Goal: Information Seeking & Learning: Compare options

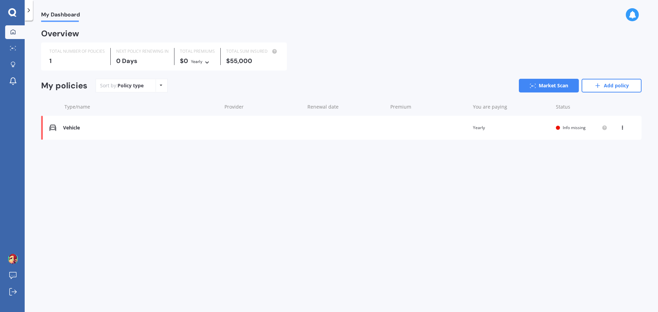
click at [106, 128] on div "Vehicle" at bounding box center [140, 128] width 155 height 6
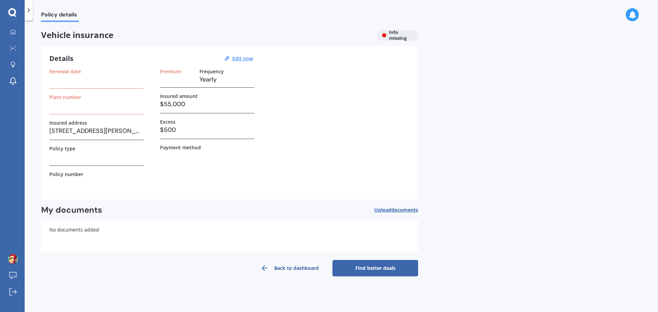
click at [171, 124] on label "Excess" at bounding box center [167, 122] width 15 height 6
click at [179, 128] on h3 "$500" at bounding box center [207, 130] width 94 height 10
click at [171, 131] on h3 "$500" at bounding box center [207, 130] width 94 height 10
click at [247, 58] on u "Edit now" at bounding box center [242, 58] width 21 height 7
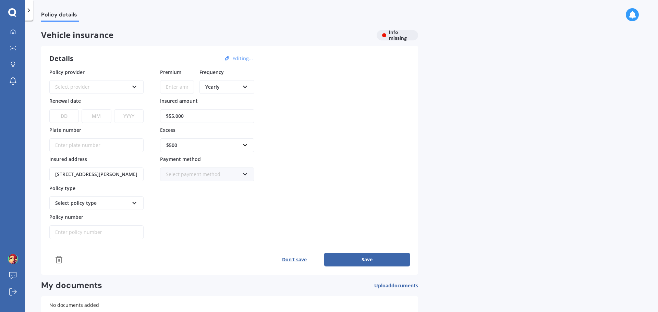
click at [114, 85] on div "Select provider" at bounding box center [92, 87] width 74 height 8
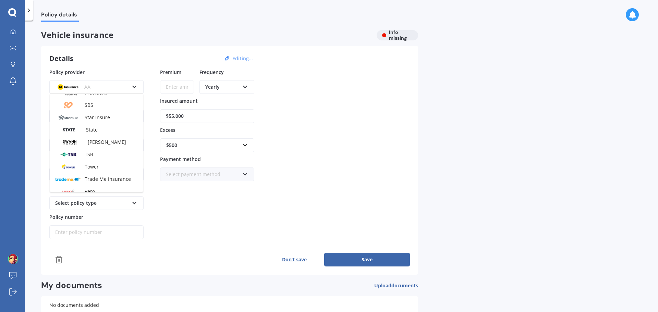
scroll to position [297, 0]
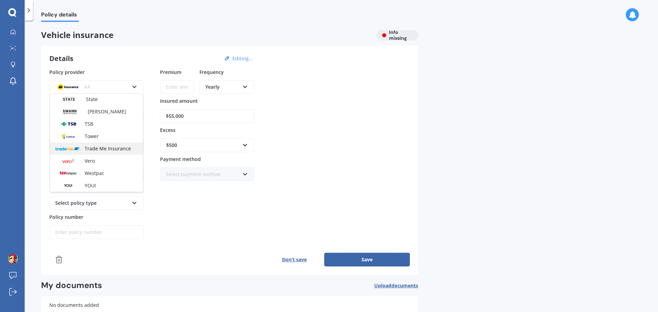
click at [105, 150] on span "Trade Me Insurance" at bounding box center [108, 148] width 46 height 7
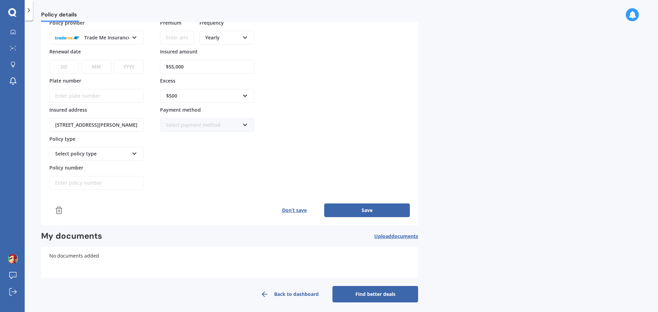
scroll to position [52, 0]
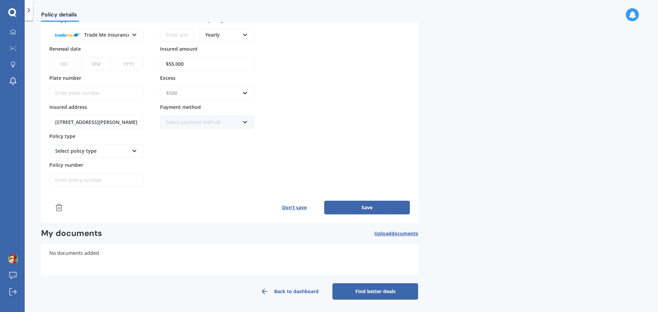
click at [210, 97] on input "text" at bounding box center [205, 93] width 88 height 13
click at [192, 154] on div "$1,000" at bounding box center [207, 156] width 94 height 13
click at [92, 93] on input "Plate number" at bounding box center [96, 93] width 94 height 14
click at [61, 65] on select "DD 01 02 03 04 05 06 07 08 09 10 11 12 13 14 15 16 17 18 19 20 21 22 23 24 25 2…" at bounding box center [63, 64] width 29 height 14
click at [49, 57] on select "DD 01 02 03 04 05 06 07 08 09 10 11 12 13 14 15 16 17 18 19 20 21 22 23 24 25 2…" at bounding box center [63, 64] width 29 height 14
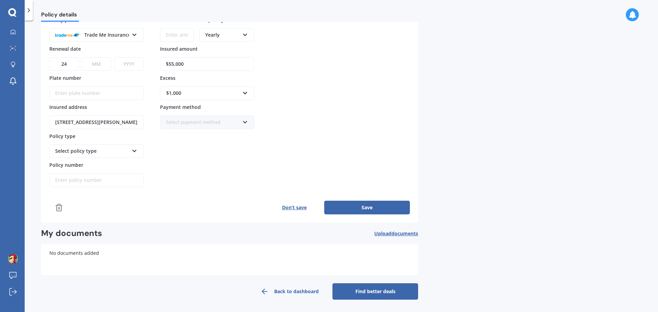
click at [64, 64] on select "DD 01 02 03 04 05 06 07 08 09 10 11 12 13 14 15 16 17 18 19 20 21 22 23 24 25 2…" at bounding box center [63, 64] width 29 height 14
select select "22"
click at [49, 57] on select "DD 01 02 03 04 05 06 07 08 09 10 11 12 13 14 15 16 17 18 19 20 21 22 23 24 25 2…" at bounding box center [63, 64] width 29 height 14
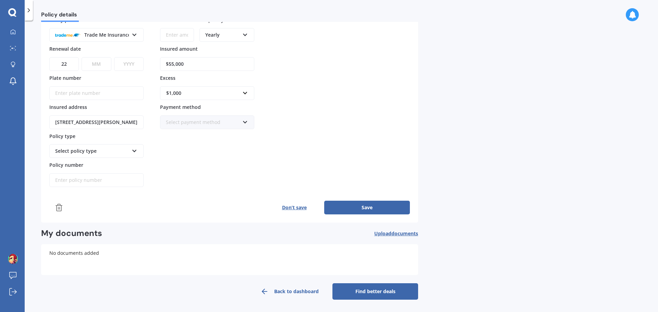
click at [96, 63] on select "MM 01 02 03 04 05 06 07 08 09 10 11 12" at bounding box center [96, 64] width 29 height 14
click at [82, 57] on select "MM 01 02 03 04 05 06 07 08 09 10 11 12" at bounding box center [96, 64] width 29 height 14
click at [96, 72] on div "Policy provider Trade Me Insurance AA AMI AMP ANZ ASB Aioi Nissay Dowa Ando Ass…" at bounding box center [96, 101] width 94 height 171
click at [98, 63] on select "MM 01 02 03 04 05 06 07 08 09 10 11 12" at bounding box center [96, 64] width 29 height 14
select select "10"
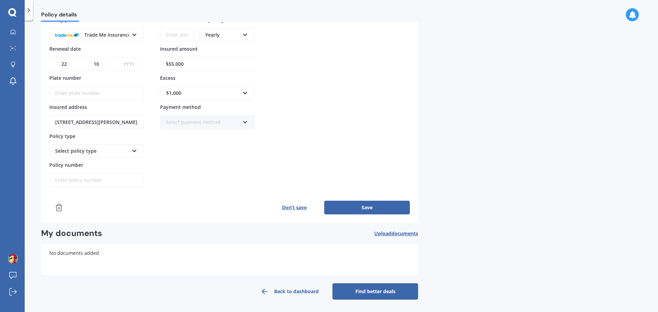
click at [82, 57] on select "MM 01 02 03 04 05 06 07 08 09 10 11 12" at bounding box center [96, 64] width 29 height 14
click at [129, 63] on select "YYYY 2027 2026 2025 2024 2023 2022 2021 2020 2019 2018 2017 2016 2015 2014 2013…" at bounding box center [128, 64] width 29 height 14
select select "2026"
click at [114, 57] on select "YYYY 2027 2026 2025 2024 2023 2022 2021 2020 2019 2018 2017 2016 2015 2014 2013…" at bounding box center [128, 64] width 29 height 14
click at [91, 94] on input "Plate number" at bounding box center [96, 93] width 94 height 14
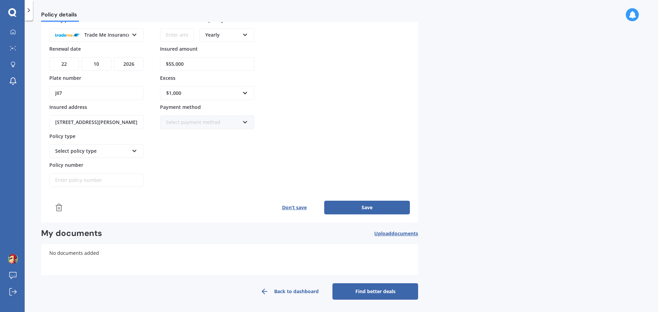
type input "JII7"
click at [114, 154] on div "Select policy type" at bounding box center [92, 151] width 74 height 8
click at [111, 165] on div "Comprehensive Cover" at bounding box center [96, 164] width 93 height 12
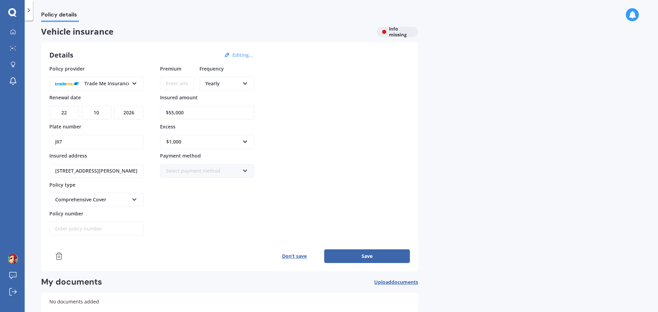
scroll to position [0, 0]
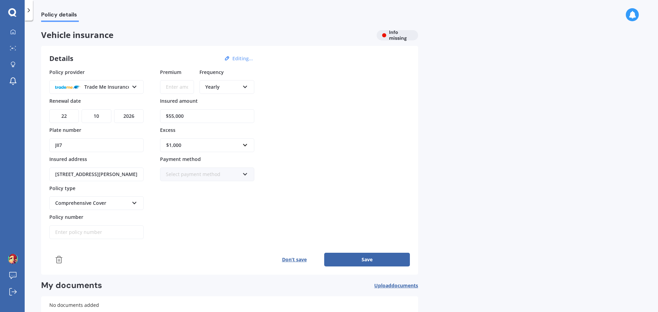
click at [76, 232] on input "Policy number" at bounding box center [96, 232] width 94 height 14
paste input "P00006482278"
type input "P00006482278"
click at [177, 89] on input "Premium" at bounding box center [177, 87] width 34 height 14
paste input "$1,254.59"
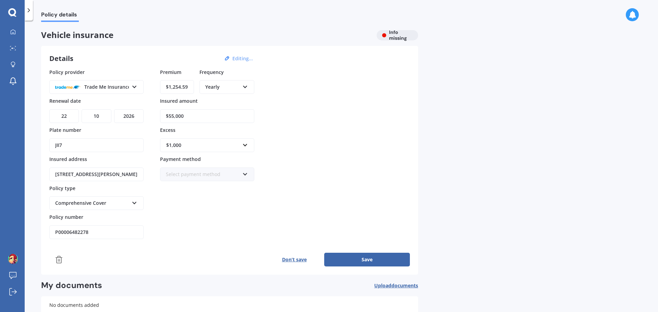
type input "$1,254.59"
click at [350, 258] on button "Save" at bounding box center [367, 260] width 86 height 14
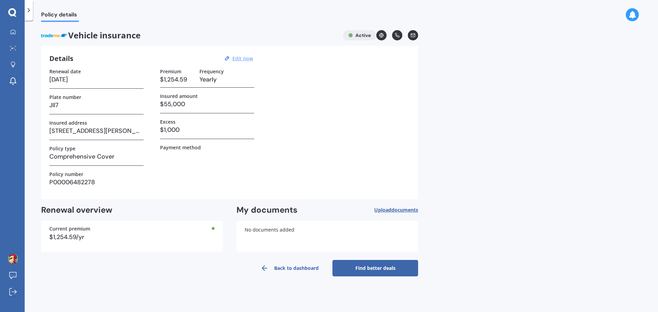
click at [371, 272] on link "Find better deals" at bounding box center [375, 268] width 86 height 16
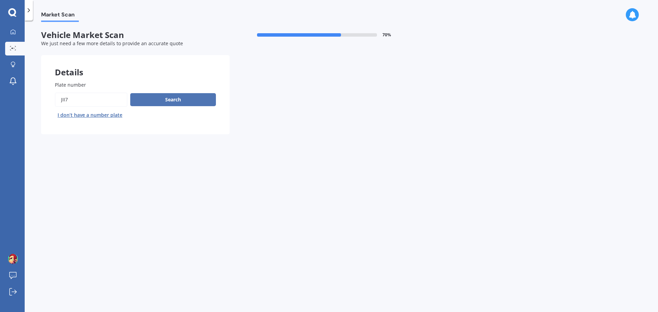
click at [168, 97] on button "Search" at bounding box center [173, 99] width 86 height 13
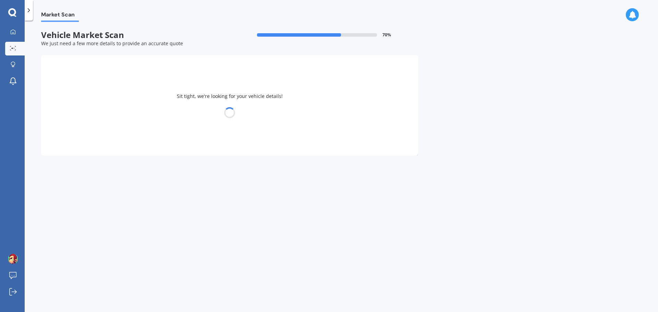
select select "09"
select select "03"
select select "1985"
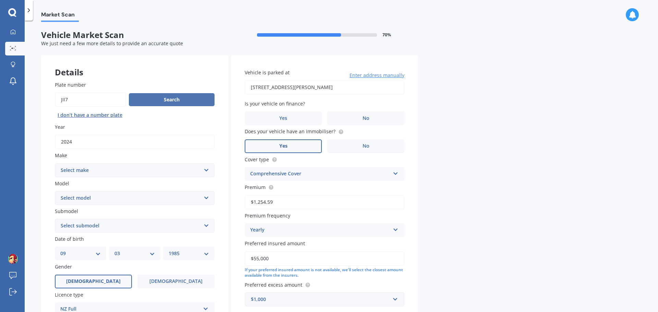
click at [170, 100] on button "Search" at bounding box center [172, 99] width 86 height 13
click at [104, 169] on select "Select make AC ALFA ROMEO ASTON MARTIN AUDI AUSTIN BEDFORD Bentley BMW BYD CADI…" at bounding box center [135, 170] width 160 height 14
click at [55, 163] on select "Select make AC ALFA ROMEO ASTON MARTIN AUDI AUSTIN BEDFORD Bentley BMW BYD CADI…" at bounding box center [135, 170] width 160 height 14
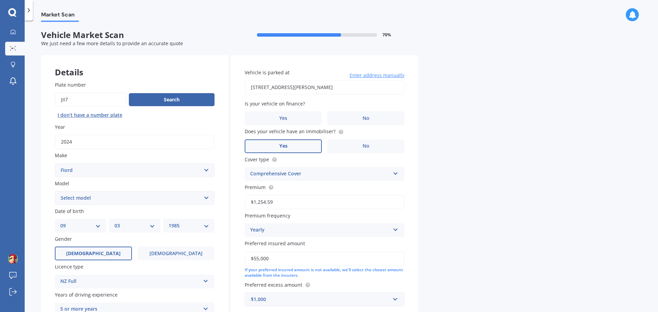
click at [85, 171] on select "Select make AC ALFA ROMEO ASTON MARTIN AUDI AUSTIN BEDFORD Bentley BMW BYD CADI…" at bounding box center [135, 170] width 160 height 14
select select "FORD"
click at [55, 163] on select "Select make AC ALFA ROMEO ASTON MARTIN AUDI AUSTIN BEDFORD Bentley BMW BYD CADI…" at bounding box center [135, 170] width 160 height 14
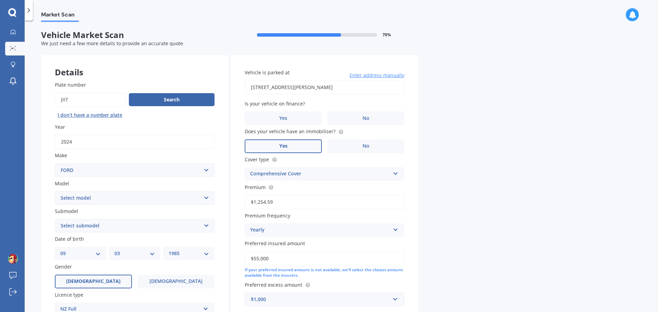
click at [82, 197] on select "Select model Fiesta" at bounding box center [135, 198] width 160 height 14
select select "MUSTANG"
click at [55, 191] on select "Select model Bronco 4WD C-MAX Capri Cortina Courier Econovan Ecosport Endura Es…" at bounding box center [135, 198] width 160 height 14
click at [106, 223] on select "Select submodel (All Other) EcoBoost Convertible EcoBoost Fastback [PERSON_NAME…" at bounding box center [135, 226] width 160 height 14
select select "MACH-E AWD"
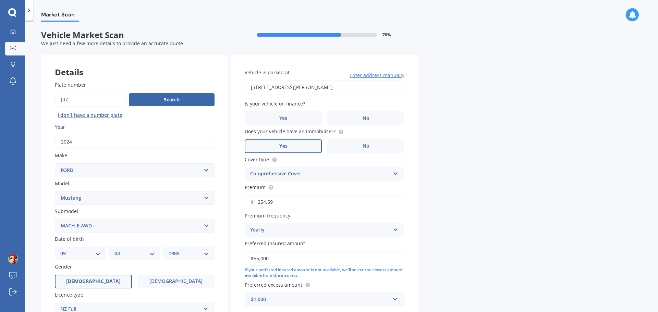
click at [55, 219] on select "Select submodel (All Other) EcoBoost Convertible EcoBoost Fastback [PERSON_NAME…" at bounding box center [135, 226] width 160 height 14
click at [42, 204] on div "Plate number Search I don’t have a number plate Year [DATE] Make Select make AC…" at bounding box center [134, 226] width 187 height 318
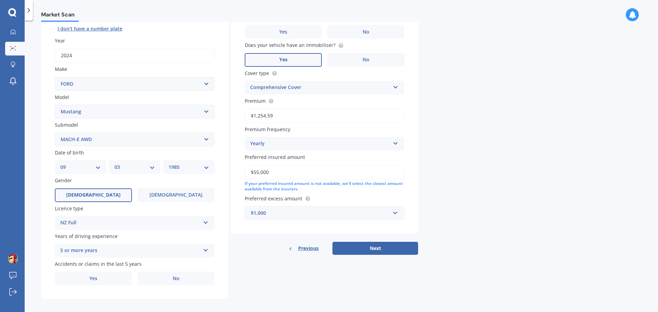
scroll to position [91, 0]
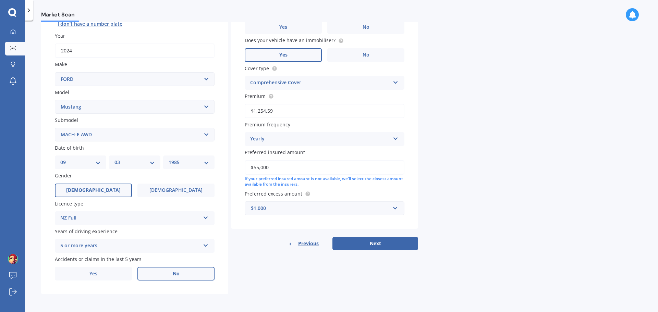
click at [173, 274] on span "No" at bounding box center [176, 274] width 7 height 6
click at [0, 0] on input "No" at bounding box center [0, 0] width 0 height 0
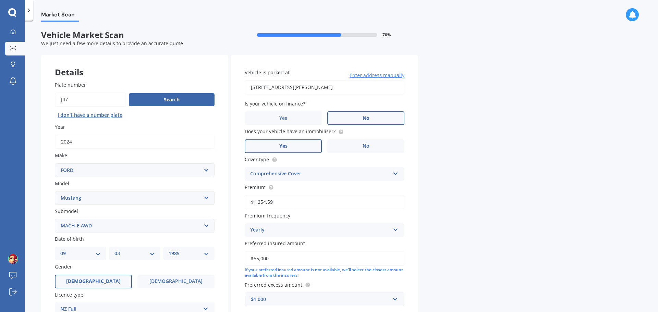
drag, startPoint x: 368, startPoint y: 119, endPoint x: 373, endPoint y: 119, distance: 4.8
click at [369, 119] on span "No" at bounding box center [365, 118] width 7 height 6
click at [0, 0] on input "No" at bounding box center [0, 0] width 0 height 0
drag, startPoint x: 320, startPoint y: 174, endPoint x: 333, endPoint y: 173, distance: 12.7
click at [333, 173] on div "Comprehensive Cover" at bounding box center [320, 174] width 140 height 8
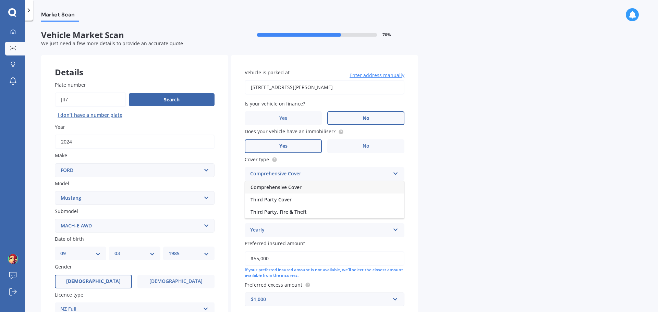
click at [341, 172] on div "Comprehensive Cover" at bounding box center [320, 174] width 140 height 8
click at [286, 205] on input "$1,254.59" at bounding box center [325, 202] width 160 height 14
click at [447, 174] on div "Market Scan Vehicle Market Scan 70 % We just need a few more details to provide…" at bounding box center [341, 168] width 633 height 292
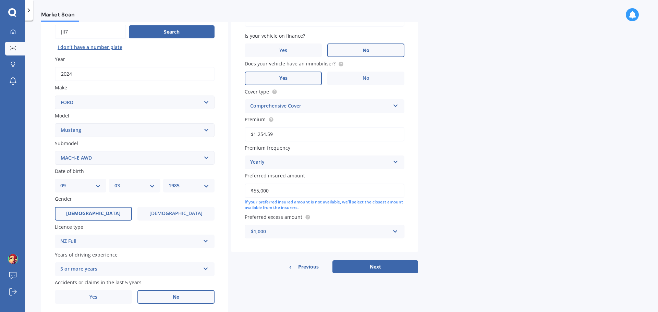
scroll to position [69, 0]
drag, startPoint x: 290, startPoint y: 191, endPoint x: 214, endPoint y: 194, distance: 76.4
click at [214, 194] on div "Details Plate number Search I don’t have a number plate Year [DATE] Make Select…" at bounding box center [229, 152] width 377 height 331
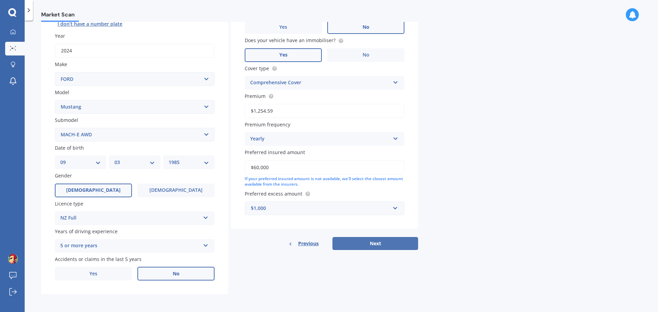
type input "$60,000"
click at [361, 241] on button "Next" at bounding box center [375, 243] width 86 height 13
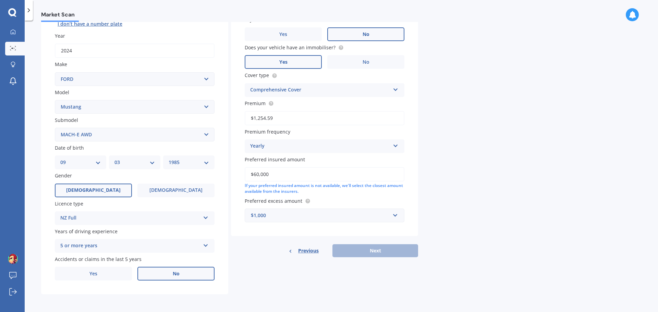
scroll to position [47, 0]
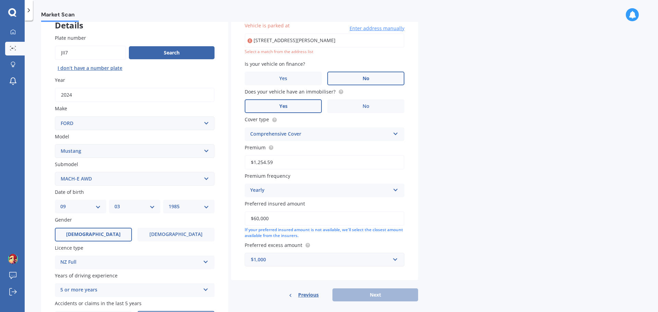
type input "[STREET_ADDRESS][PERSON_NAME]"
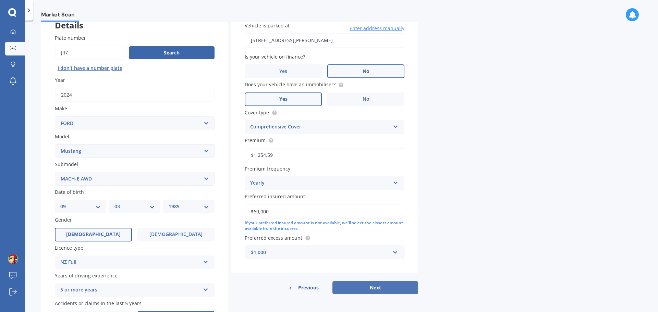
click at [375, 286] on button "Next" at bounding box center [375, 287] width 86 height 13
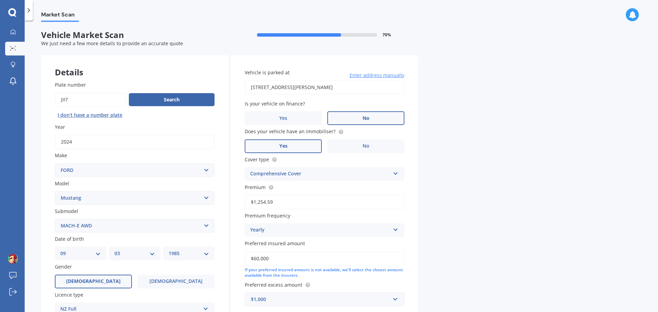
select select "09"
select select "03"
select select "1985"
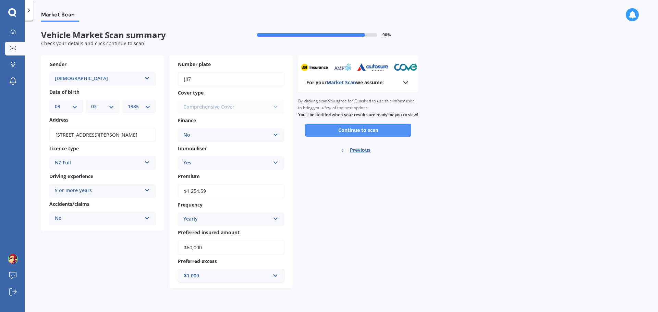
click at [364, 137] on button "Continue to scan" at bounding box center [358, 130] width 106 height 13
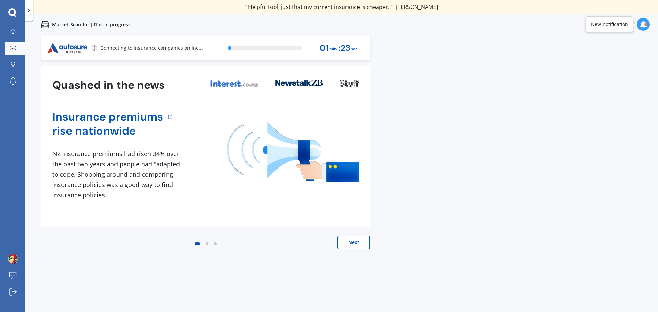
click at [359, 243] on button "Next" at bounding box center [353, 243] width 33 height 14
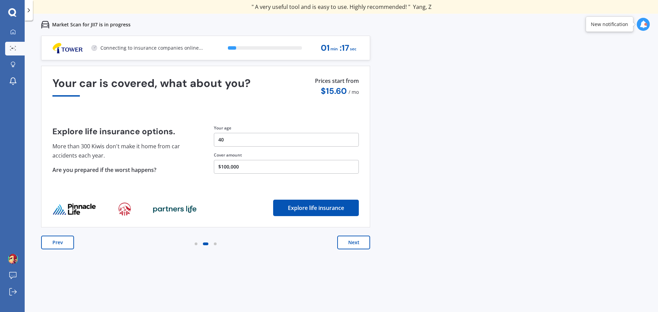
click at [249, 165] on button "$100,000" at bounding box center [286, 167] width 145 height 14
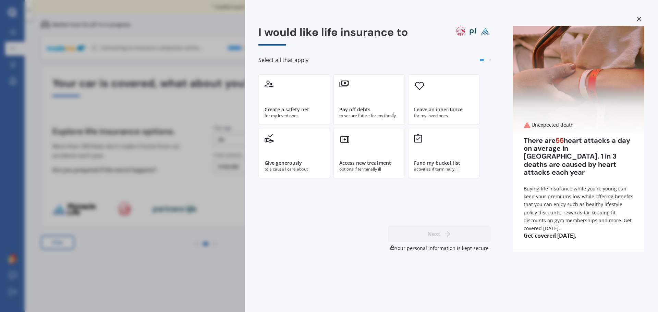
click at [638, 16] on div at bounding box center [639, 20] width 10 height 12
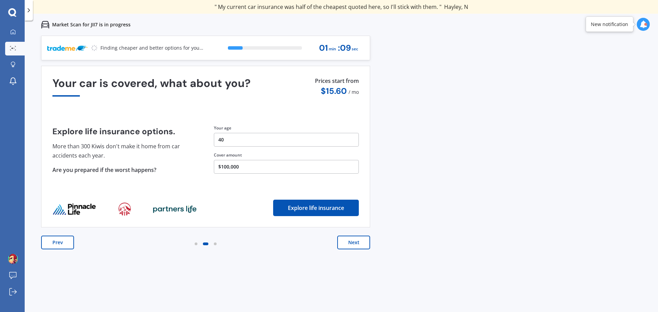
click at [357, 242] on button "Next" at bounding box center [353, 243] width 33 height 14
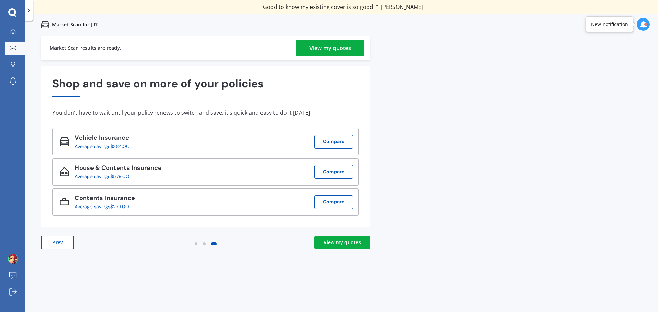
click at [330, 47] on div "View my quotes" at bounding box center [329, 48] width 41 height 16
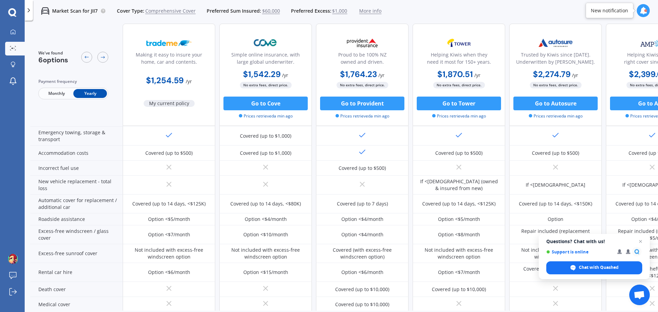
scroll to position [171, 0]
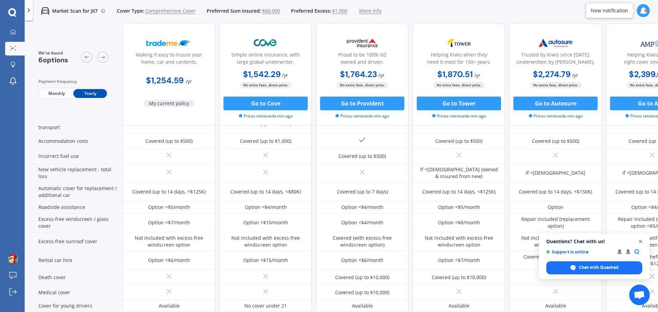
click at [641, 241] on span "Close chat" at bounding box center [640, 241] width 9 height 9
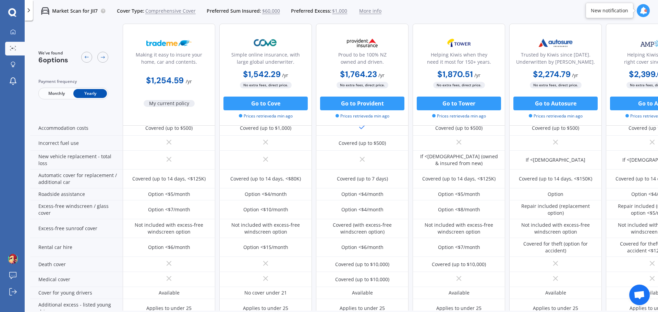
scroll to position [102, 0]
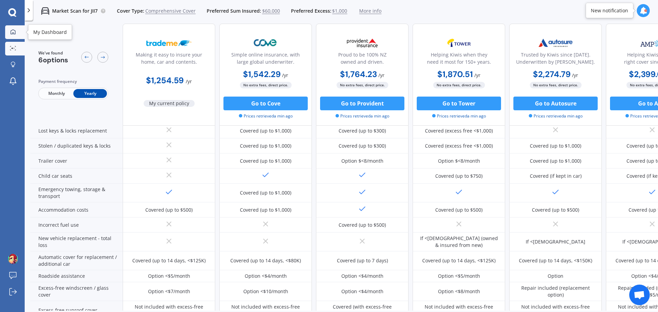
click at [14, 32] on icon at bounding box center [12, 31] width 5 height 5
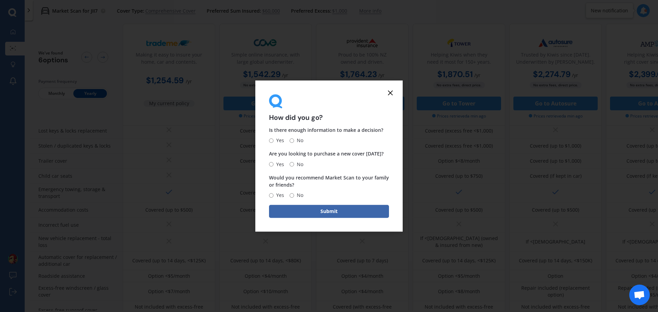
click at [290, 140] on input "No" at bounding box center [291, 140] width 4 height 4
radio input "true"
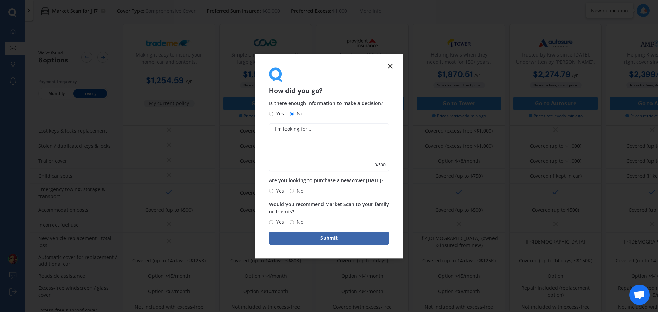
click at [301, 129] on textarea at bounding box center [329, 148] width 120 height 48
type textarea "not enough comp"
click at [388, 66] on icon at bounding box center [390, 66] width 8 height 8
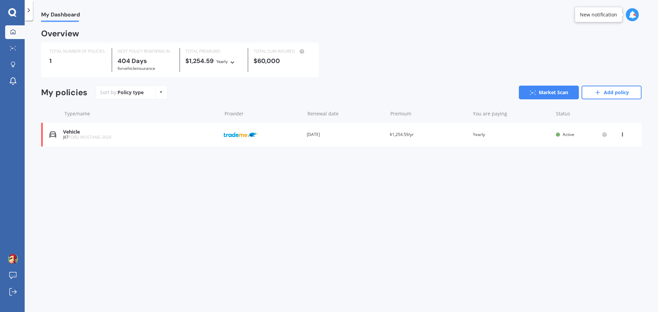
click at [317, 135] on div "Renewal date [DATE]" at bounding box center [345, 134] width 77 height 7
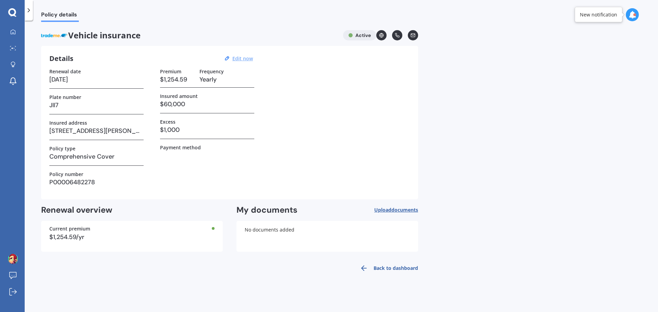
click at [246, 58] on u "Edit now" at bounding box center [242, 58] width 21 height 7
select select "22"
select select "10"
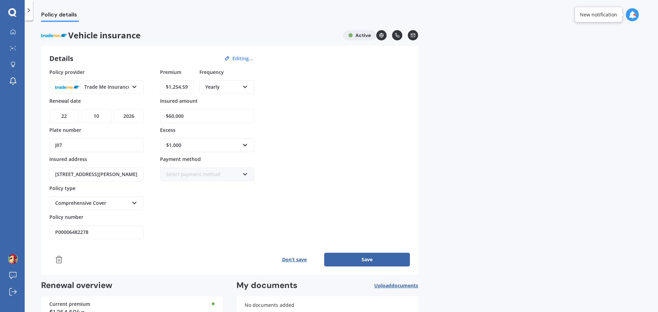
click at [133, 115] on select "YYYY 2027 2026 2025 2024 2023 2022 2021 2020 2019 2018 2017 2016 2015 2014 2013…" at bounding box center [128, 116] width 29 height 14
select select "2025"
click at [114, 109] on select "YYYY 2027 2026 2025 2024 2023 2022 2021 2020 2019 2018 2017 2016 2015 2014 2013…" at bounding box center [128, 116] width 29 height 14
click at [372, 259] on button "Save" at bounding box center [367, 260] width 86 height 14
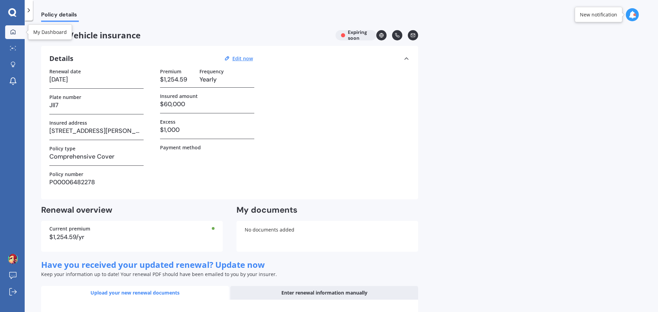
click at [13, 32] on icon at bounding box center [12, 31] width 5 height 5
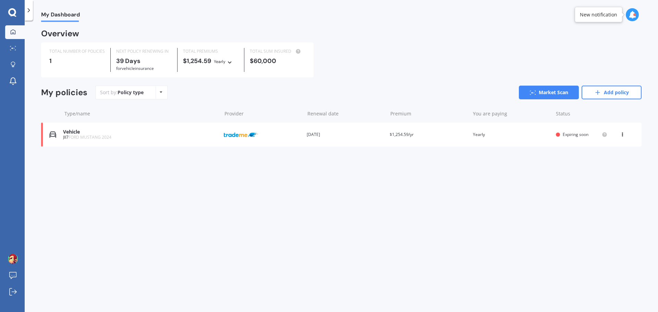
click at [622, 134] on icon at bounding box center [622, 133] width 5 height 4
click at [154, 130] on div "Vehicle" at bounding box center [140, 132] width 155 height 6
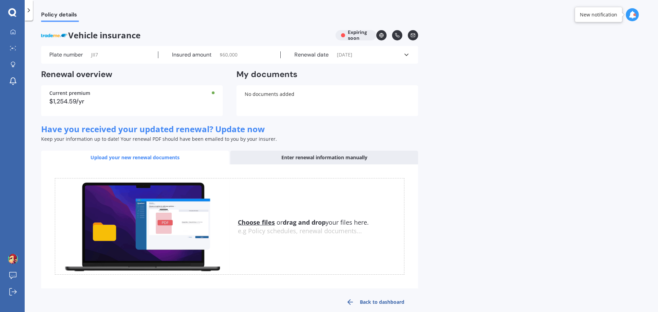
click at [352, 54] on span "[DATE]" at bounding box center [344, 54] width 15 height 7
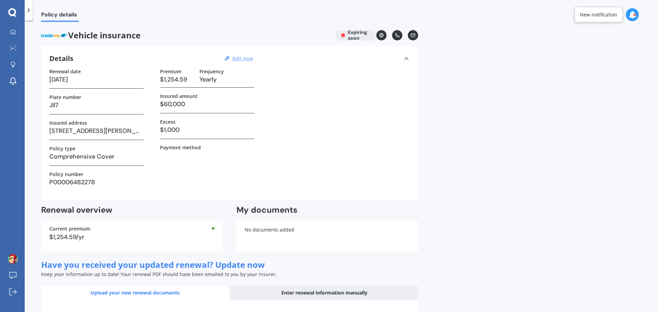
click at [244, 58] on u "Edit now" at bounding box center [242, 58] width 21 height 7
select select "22"
select select "10"
select select "2025"
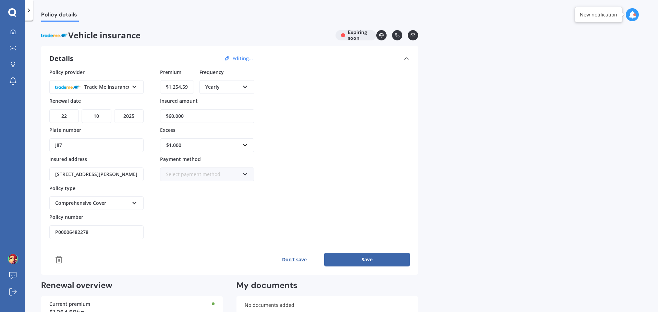
click at [184, 114] on input "$60,000" at bounding box center [207, 116] width 94 height 14
type input "$55,000"
click at [360, 260] on button "Save" at bounding box center [367, 260] width 86 height 14
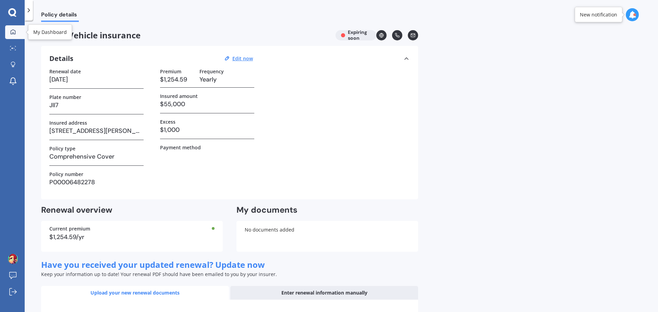
click at [12, 29] on icon at bounding box center [12, 31] width 5 height 5
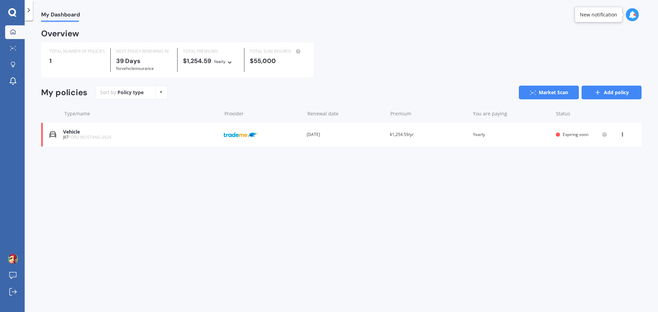
click at [624, 94] on link "Add policy" at bounding box center [611, 93] width 60 height 14
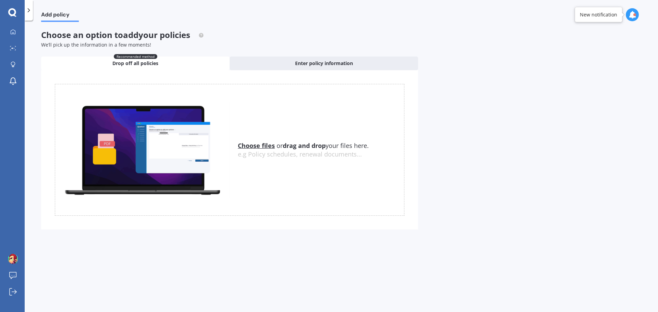
click at [256, 145] on u "Choose files" at bounding box center [256, 145] width 37 height 8
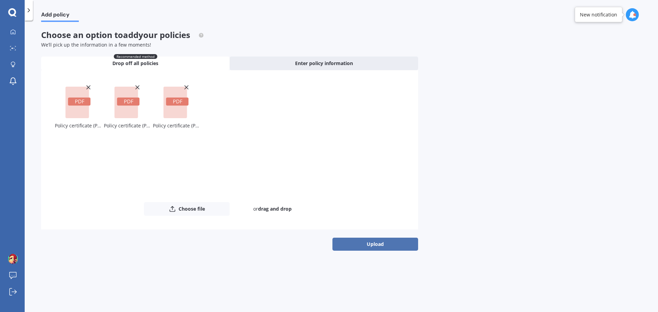
click at [380, 244] on button "Upload" at bounding box center [375, 244] width 86 height 13
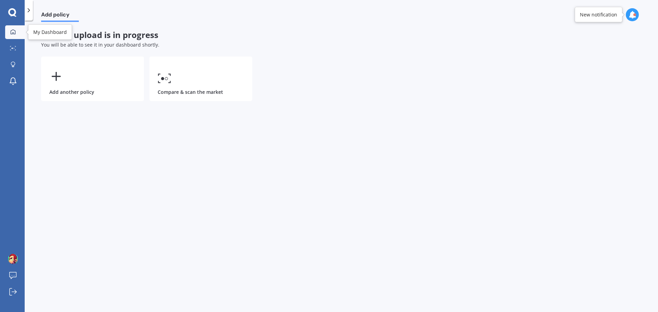
click at [15, 33] on icon at bounding box center [13, 31] width 5 height 5
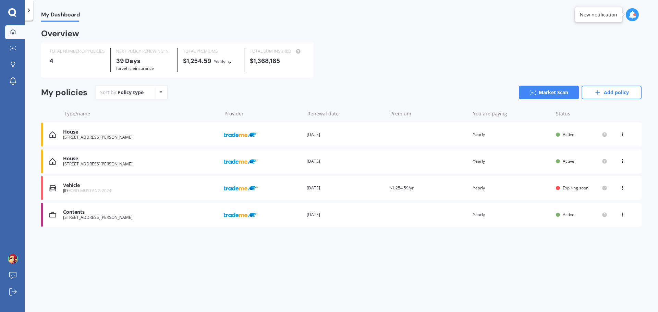
click at [119, 136] on div "[STREET_ADDRESS][PERSON_NAME]" at bounding box center [140, 137] width 155 height 5
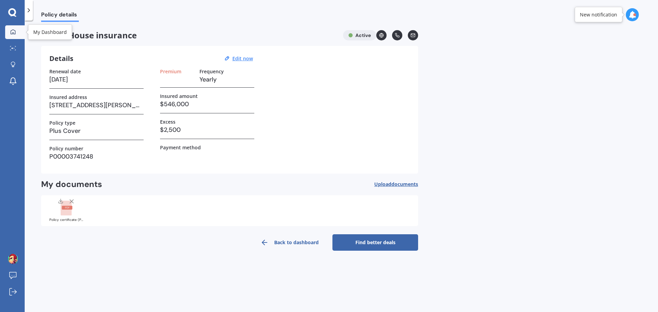
click at [13, 33] on icon at bounding box center [13, 31] width 5 height 5
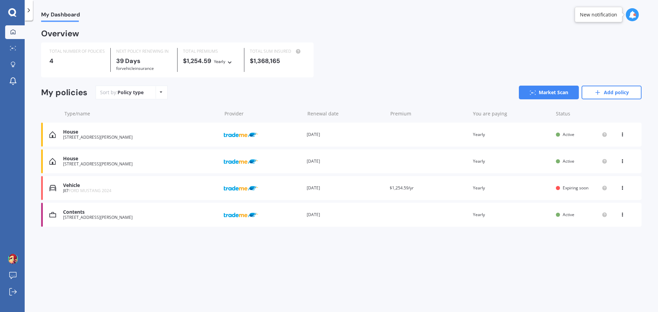
click at [375, 159] on div "Renewal date [DATE]" at bounding box center [345, 161] width 77 height 7
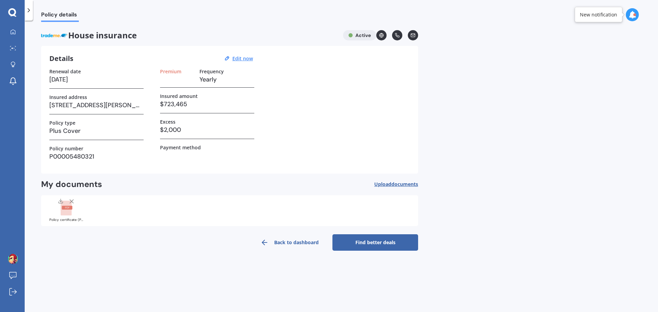
click at [172, 80] on h3 at bounding box center [177, 79] width 34 height 10
click at [237, 61] on u "Edit now" at bounding box center [242, 58] width 21 height 7
select select "17"
select select "01"
select select "2026"
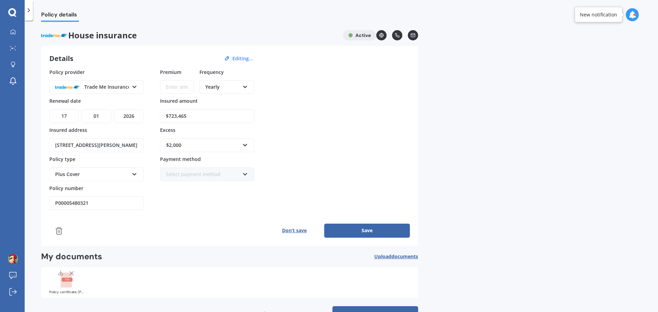
click at [163, 89] on input "Premium" at bounding box center [177, 87] width 34 height 14
type input "$1,611.69"
click at [371, 228] on button "Save" at bounding box center [367, 231] width 86 height 14
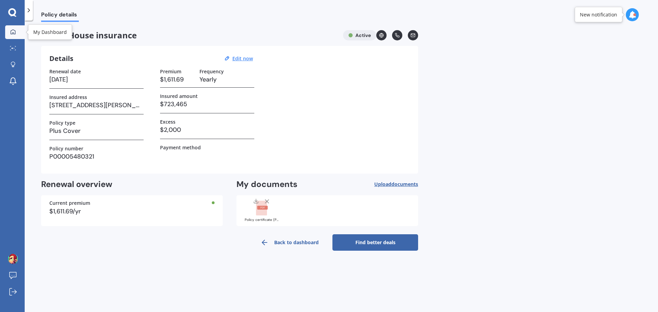
click at [15, 32] on icon at bounding box center [12, 31] width 5 height 5
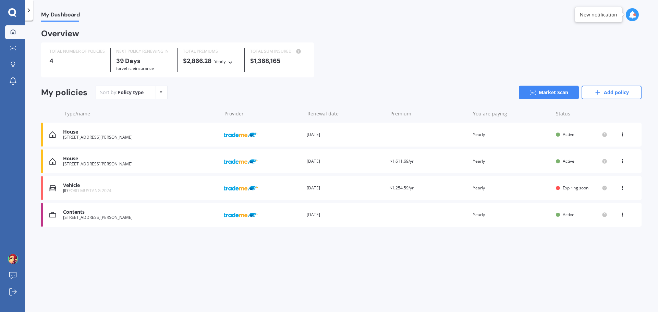
click at [401, 134] on div "House [STREET_ADDRESS][PERSON_NAME] Provider Renewal date [DATE] Premium You ar…" at bounding box center [341, 135] width 600 height 24
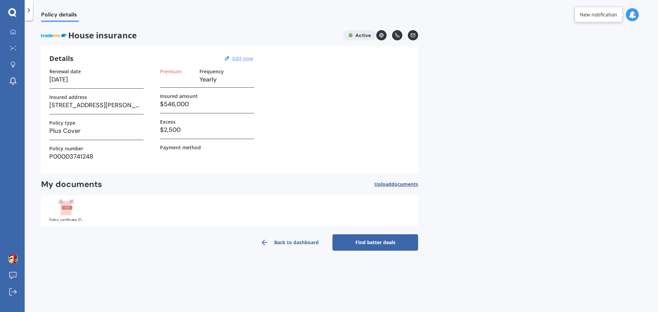
click at [242, 59] on u "Edit now" at bounding box center [242, 58] width 21 height 7
select select "15"
select select "08"
select select "2026"
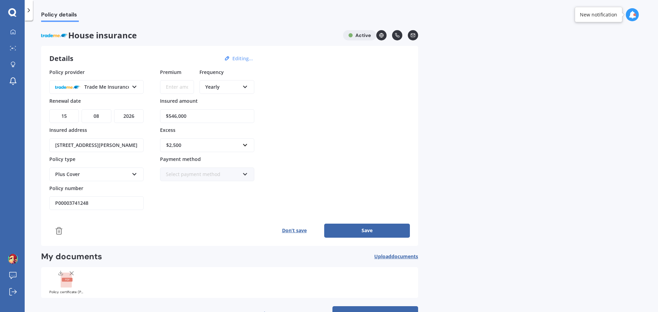
click at [167, 90] on input "Premium" at bounding box center [177, 87] width 34 height 14
type input "$1,277.06"
click at [361, 228] on button "Save" at bounding box center [367, 231] width 86 height 14
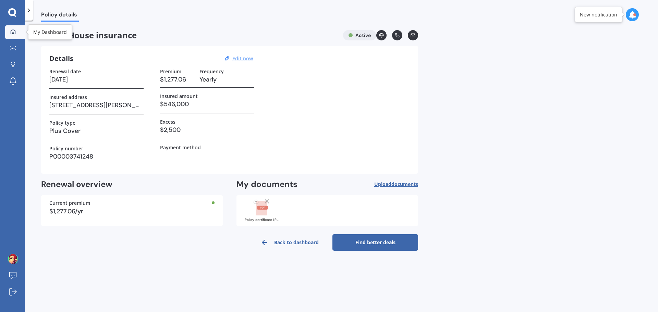
click at [9, 32] on div at bounding box center [13, 32] width 10 height 6
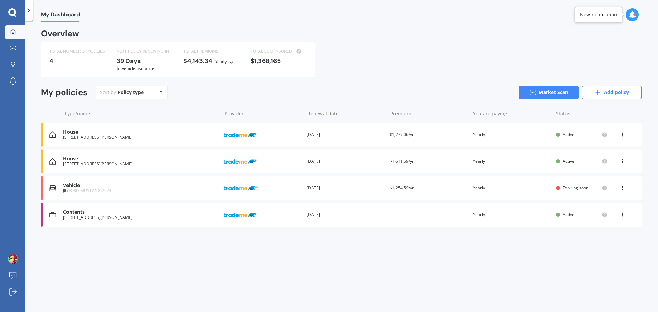
click at [411, 217] on div "Contents [STREET_ADDRESS][PERSON_NAME] Provider Renewal date [DATE] Premium You…" at bounding box center [341, 215] width 600 height 24
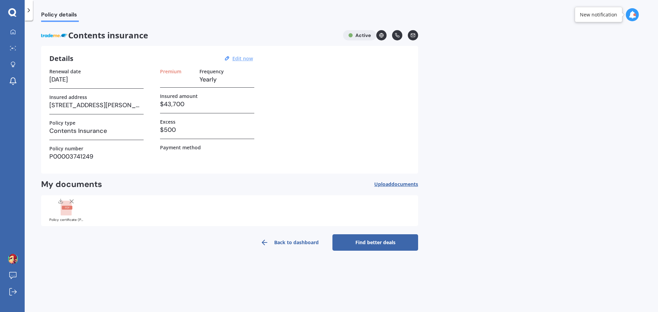
click at [243, 59] on u "Edit now" at bounding box center [242, 58] width 21 height 7
select select "15"
select select "08"
select select "2026"
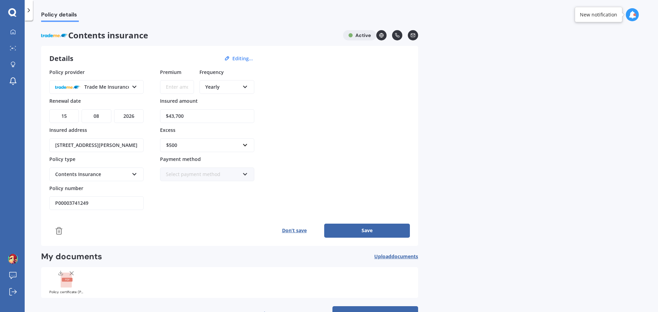
click at [188, 84] on input "Premium" at bounding box center [177, 87] width 34 height 14
type input "$383.51"
drag, startPoint x: 369, startPoint y: 227, endPoint x: 354, endPoint y: 210, distance: 22.9
click at [369, 227] on button "Save" at bounding box center [367, 231] width 86 height 14
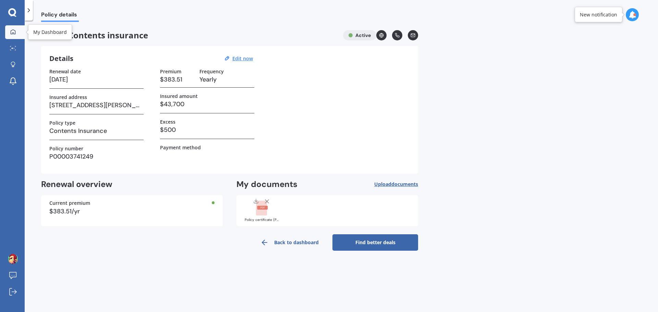
click at [14, 32] on icon at bounding box center [12, 31] width 5 height 5
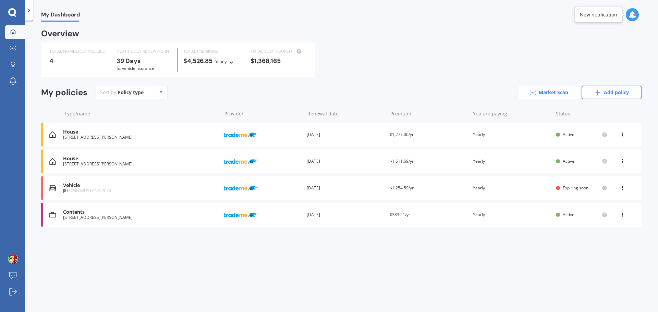
click at [544, 91] on link "Market Scan" at bounding box center [549, 93] width 60 height 14
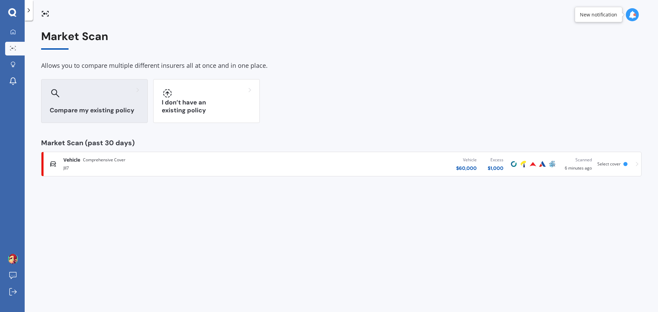
click at [103, 92] on div at bounding box center [94, 93] width 89 height 11
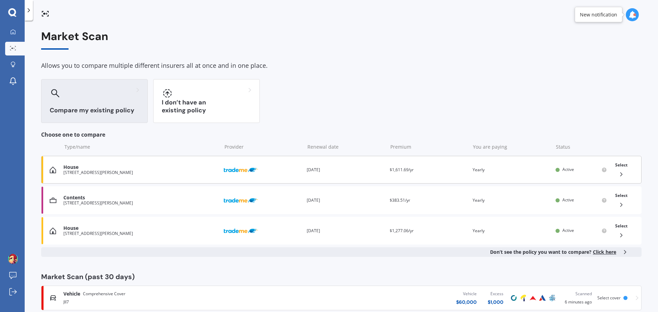
click at [618, 173] on icon at bounding box center [621, 174] width 7 height 7
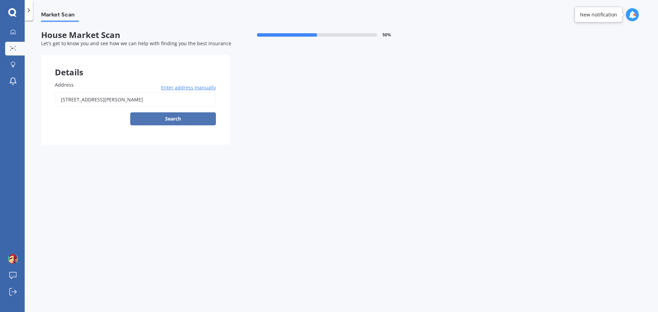
click at [169, 120] on button "Search" at bounding box center [173, 118] width 86 height 13
type input "flat [STREET_ADDRESS][PERSON_NAME]"
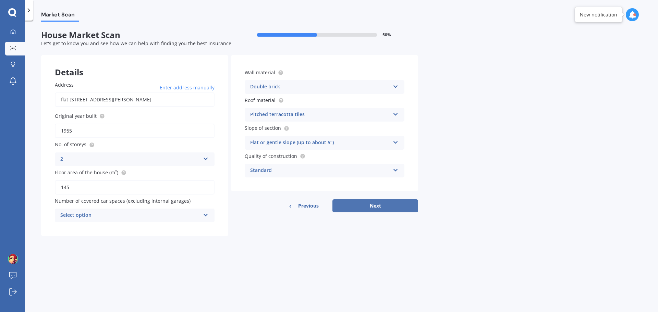
click at [373, 205] on button "Next" at bounding box center [375, 205] width 86 height 13
click at [112, 215] on div "Select option" at bounding box center [131, 216] width 136 height 8
click at [250, 247] on div "Market Scan House Market Scan 50 % Let's get to know you and see how we can hel…" at bounding box center [341, 168] width 633 height 292
click at [179, 215] on div "0" at bounding box center [130, 215] width 140 height 8
click at [88, 228] on div "0" at bounding box center [134, 229] width 159 height 12
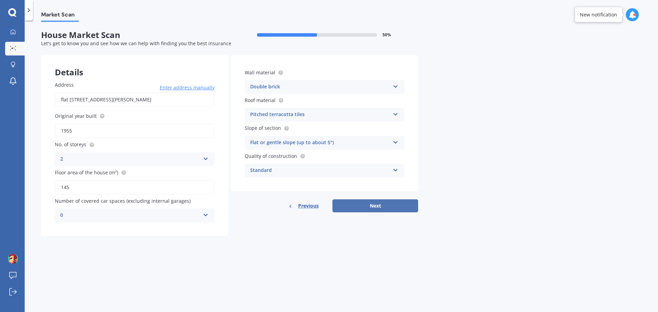
click at [376, 206] on button "Next" at bounding box center [375, 205] width 86 height 13
select select "09"
select select "03"
select select "1985"
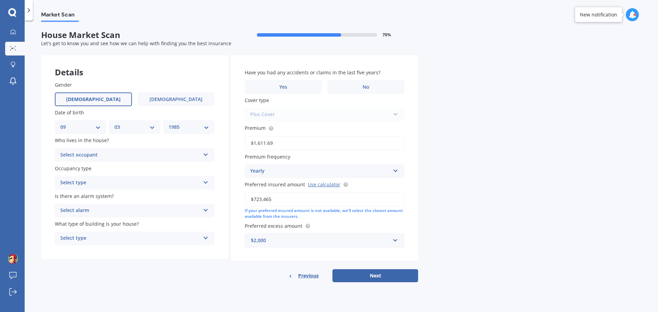
click at [126, 238] on div "Select type" at bounding box center [130, 238] width 140 height 8
click at [84, 251] on span "Freestanding" at bounding box center [76, 251] width 30 height 7
click at [124, 211] on div "Select alarm" at bounding box center [130, 211] width 140 height 8
click at [93, 238] on span "Yes, not monitored" at bounding box center [83, 236] width 45 height 7
click at [106, 183] on div "Select type" at bounding box center [130, 183] width 140 height 8
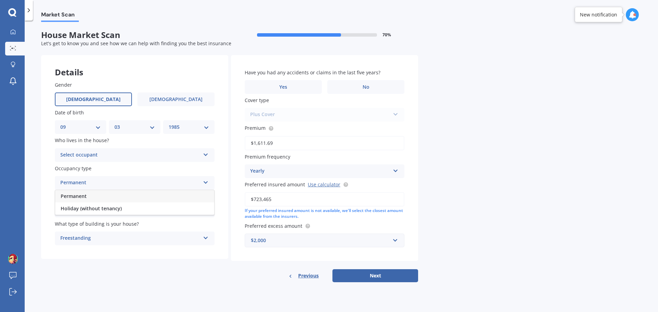
click at [103, 196] on div "Permanent" at bounding box center [134, 196] width 159 height 12
click at [108, 150] on div "Select occupant Owner Owner + Boarder" at bounding box center [135, 155] width 160 height 14
click at [101, 169] on div "Owner" at bounding box center [134, 168] width 159 height 12
click at [349, 88] on label "No" at bounding box center [365, 87] width 77 height 14
click at [0, 0] on input "No" at bounding box center [0, 0] width 0 height 0
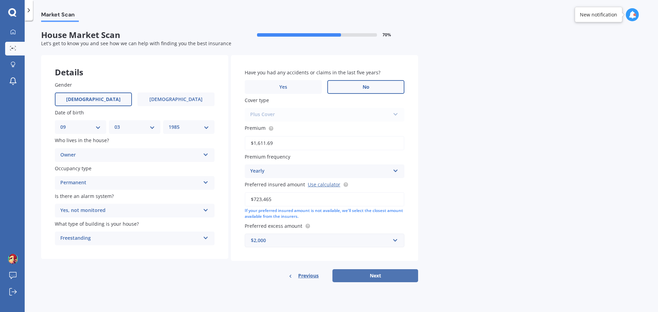
click at [376, 275] on button "Next" at bounding box center [375, 275] width 86 height 13
select select "09"
select select "03"
select select "1985"
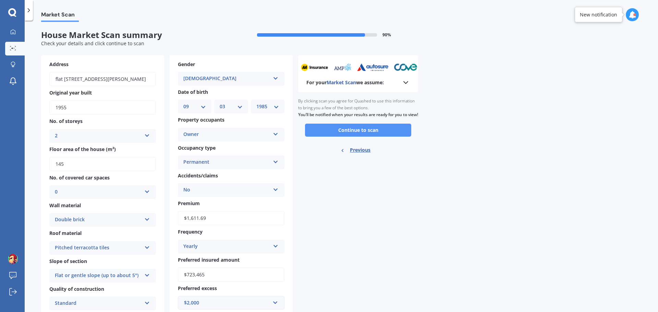
click at [349, 136] on button "Continue to scan" at bounding box center [358, 130] width 106 height 13
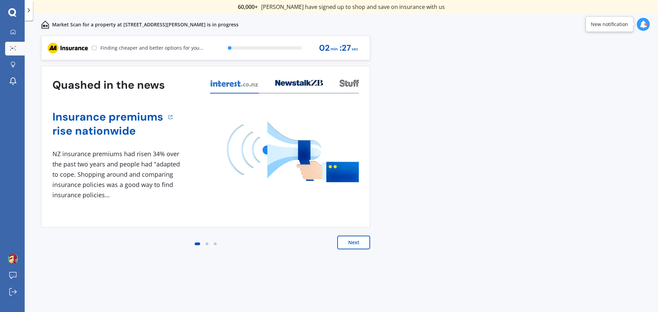
drag, startPoint x: 348, startPoint y: 240, endPoint x: 351, endPoint y: 243, distance: 3.6
click at [348, 240] on button "Next" at bounding box center [353, 243] width 33 height 14
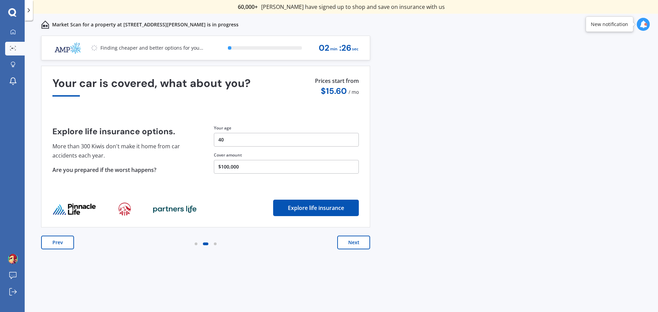
click at [353, 245] on button "Next" at bounding box center [353, 243] width 33 height 14
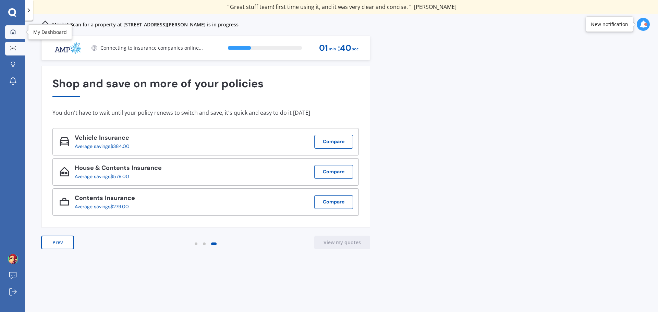
click at [18, 33] on div at bounding box center [13, 32] width 10 height 6
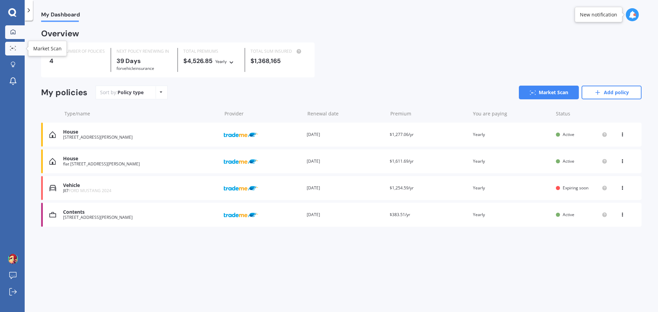
click at [11, 52] on link "Market Scan" at bounding box center [15, 49] width 20 height 14
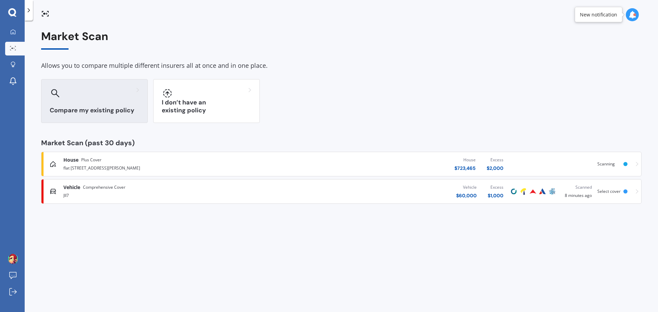
click at [120, 99] on div "Compare my existing policy" at bounding box center [94, 101] width 107 height 44
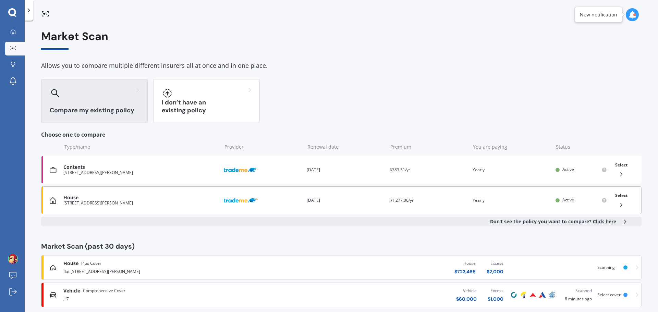
click at [618, 206] on icon at bounding box center [621, 204] width 7 height 7
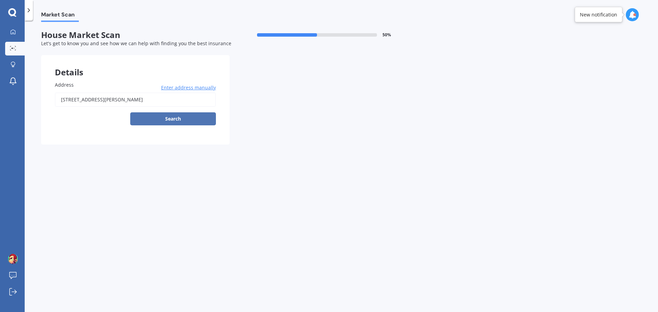
click at [165, 121] on button "Search" at bounding box center [173, 118] width 86 height 13
click at [140, 97] on input "[STREET_ADDRESS][PERSON_NAME]" at bounding box center [135, 99] width 161 height 14
click at [182, 97] on input "[STREET_ADDRESS][PERSON_NAME]" at bounding box center [135, 99] width 161 height 14
type input "[STREET_ADDRESS][PERSON_NAME]"
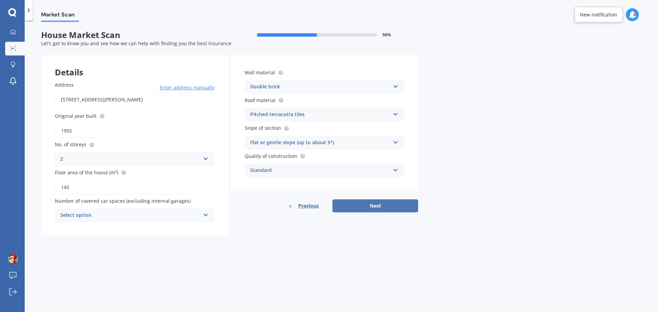
click at [379, 207] on button "Next" at bounding box center [375, 205] width 86 height 13
click at [117, 208] on div "Number of covered car spaces (excluding internal garages) Select option 0 1 2 3…" at bounding box center [135, 209] width 160 height 25
click at [101, 218] on div "Select option" at bounding box center [131, 216] width 136 height 8
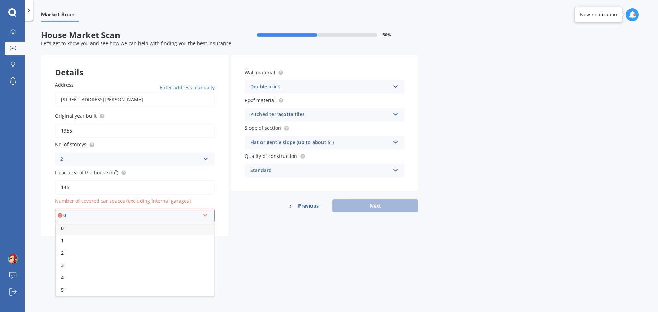
click at [73, 226] on div "0" at bounding box center [134, 228] width 158 height 12
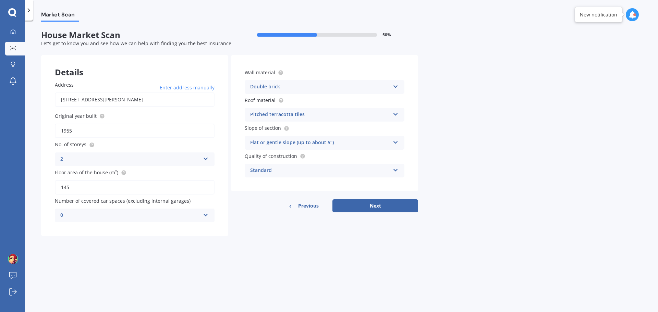
click at [123, 216] on div "0" at bounding box center [130, 215] width 140 height 8
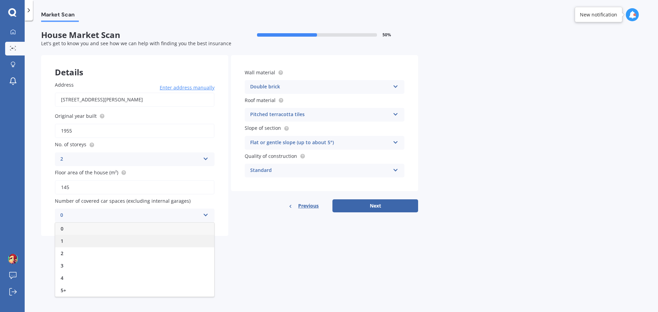
click at [81, 239] on div "1" at bounding box center [134, 241] width 159 height 12
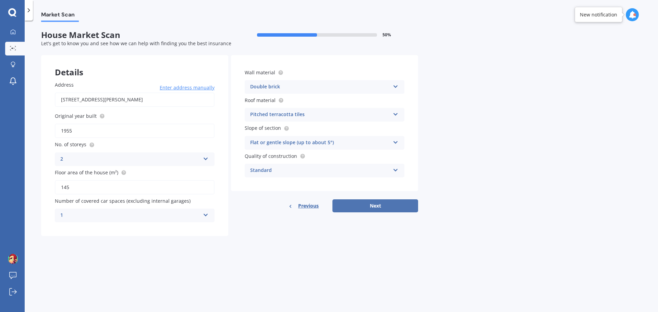
click at [368, 206] on button "Next" at bounding box center [375, 205] width 86 height 13
select select "09"
select select "03"
select select "1985"
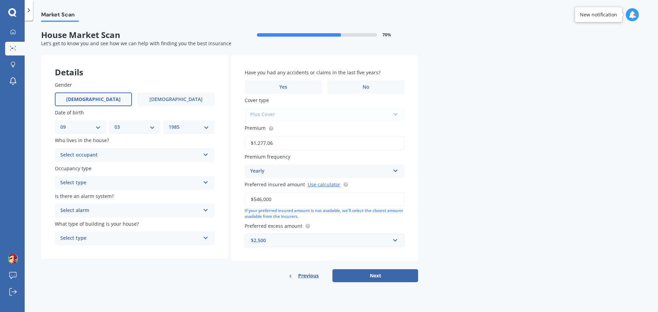
click at [123, 156] on div "Select occupant" at bounding box center [130, 155] width 140 height 8
click at [93, 166] on div "Owner" at bounding box center [134, 168] width 159 height 12
click at [99, 184] on div "Select type" at bounding box center [130, 183] width 140 height 8
click at [85, 195] on span "Permanent" at bounding box center [74, 196] width 26 height 7
click at [100, 208] on div "Select alarm" at bounding box center [130, 211] width 140 height 8
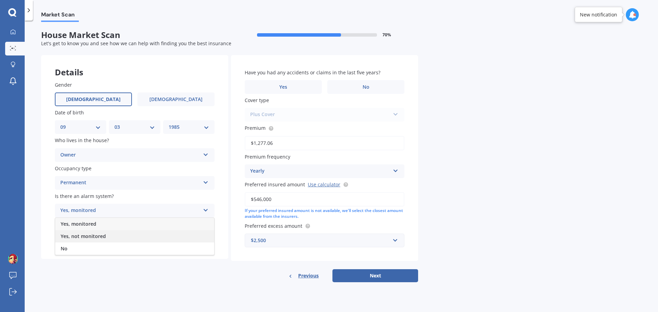
click at [95, 237] on span "Yes, not monitored" at bounding box center [83, 236] width 45 height 7
click at [96, 240] on div "Select type" at bounding box center [130, 238] width 140 height 8
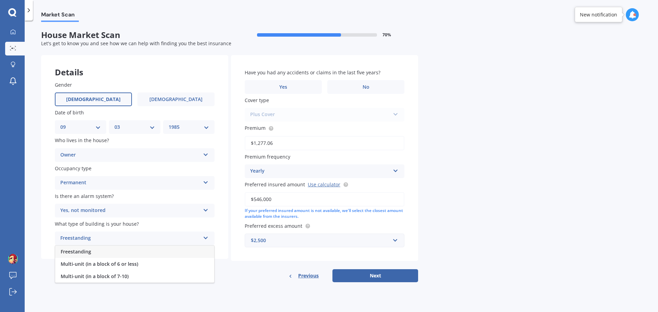
click at [112, 254] on div "Freestanding" at bounding box center [134, 252] width 159 height 12
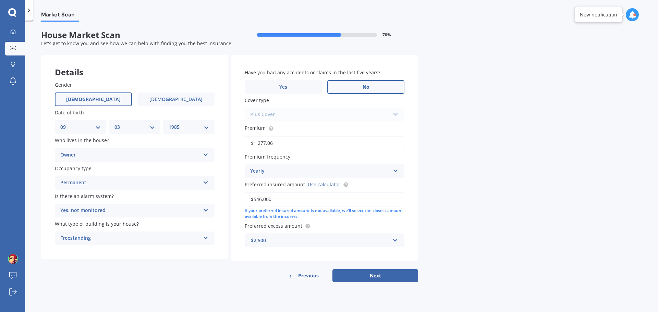
click at [357, 83] on label "No" at bounding box center [365, 87] width 77 height 14
click at [0, 0] on input "No" at bounding box center [0, 0] width 0 height 0
click at [375, 270] on button "Next" at bounding box center [375, 275] width 86 height 13
select select "09"
select select "03"
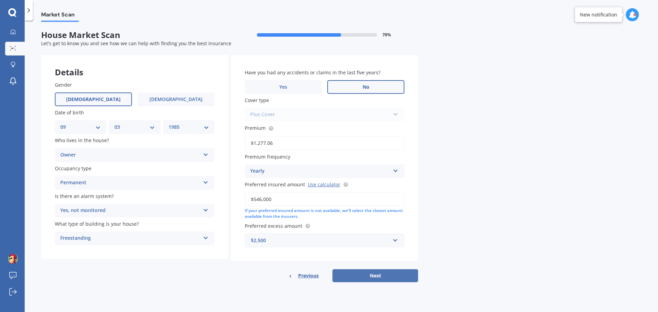
select select "1985"
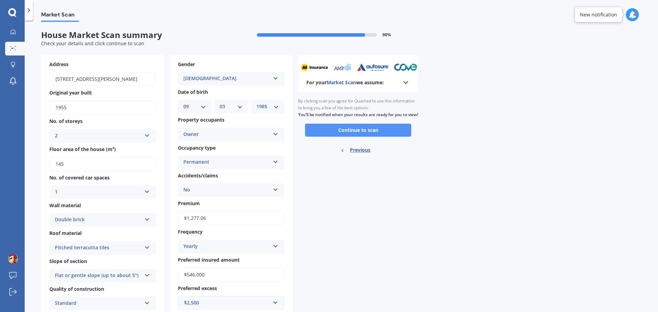
click at [348, 137] on button "Continue to scan" at bounding box center [358, 130] width 106 height 13
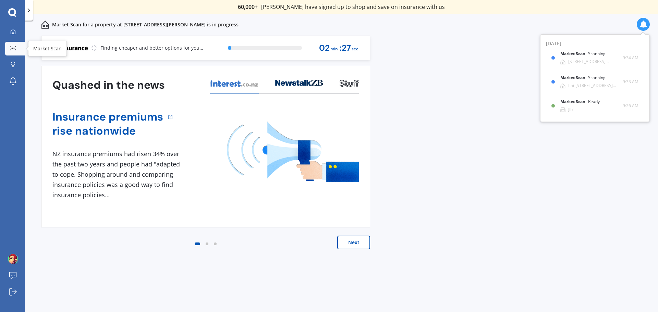
click at [13, 47] on icon at bounding box center [13, 48] width 6 height 4
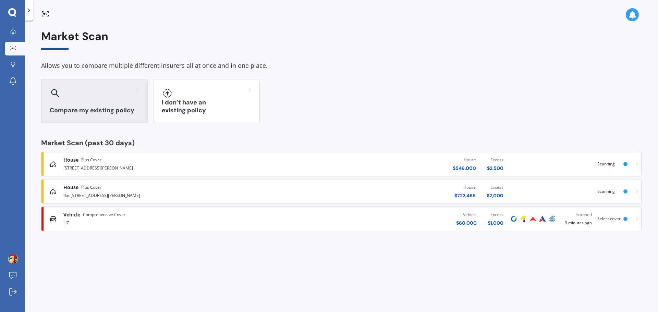
click at [89, 104] on div "Compare my existing policy" at bounding box center [94, 101] width 107 height 44
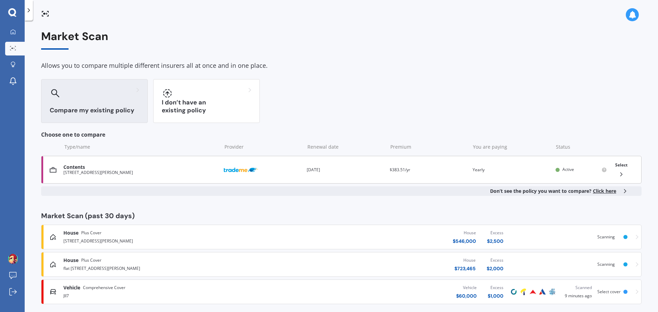
click at [618, 174] on icon at bounding box center [621, 174] width 7 height 7
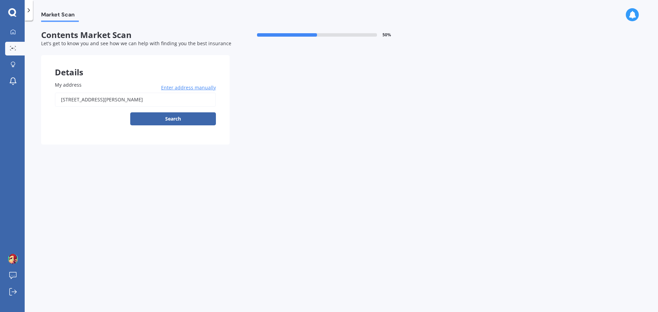
click at [151, 102] on input "[STREET_ADDRESS][PERSON_NAME]" at bounding box center [135, 99] width 161 height 14
click at [180, 99] on input "[STREET_ADDRESS][PERSON_NAME]" at bounding box center [135, 99] width 161 height 14
type input "[STREET_ADDRESS][PERSON_NAME]"
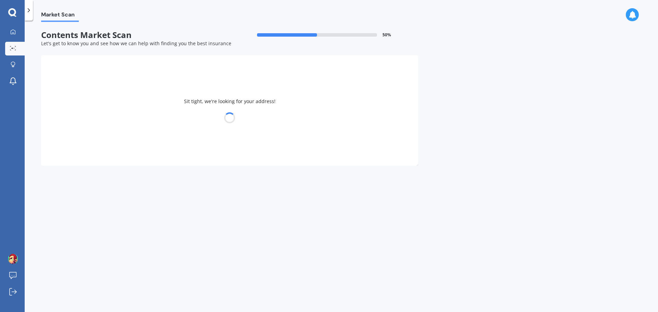
select select "09"
select select "03"
select select "1985"
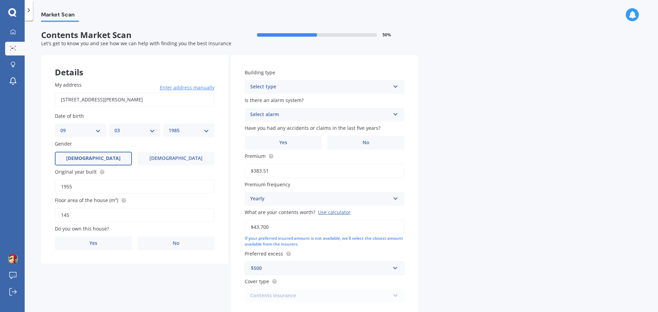
click at [300, 83] on div "Select type" at bounding box center [320, 87] width 140 height 8
click at [280, 98] on span "Freestanding" at bounding box center [265, 100] width 30 height 7
click at [288, 115] on div "Select alarm" at bounding box center [320, 115] width 140 height 8
click at [298, 140] on div "Yes, not monitored" at bounding box center [324, 140] width 159 height 12
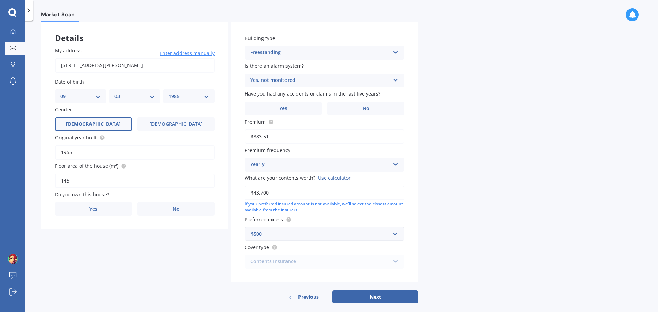
scroll to position [44, 0]
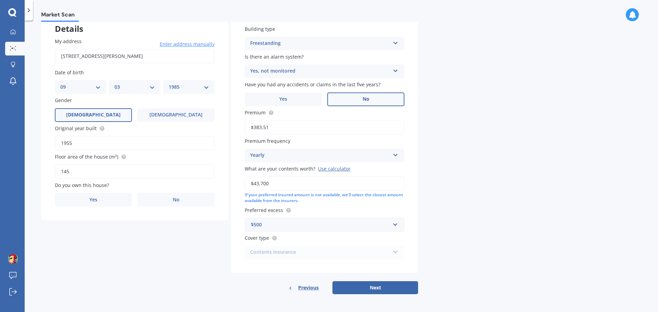
click at [347, 101] on label "No" at bounding box center [365, 99] width 77 height 14
click at [0, 0] on input "No" at bounding box center [0, 0] width 0 height 0
click at [370, 287] on button "Next" at bounding box center [375, 287] width 86 height 13
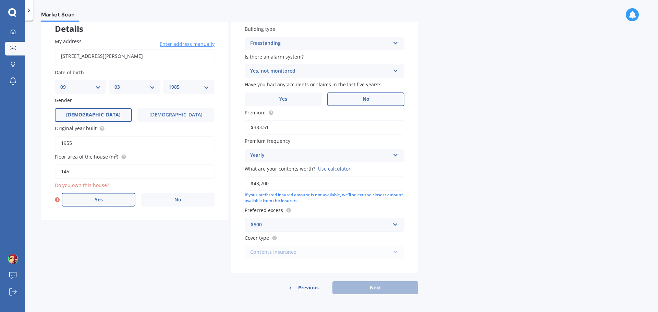
click at [105, 202] on label "Yes" at bounding box center [99, 200] width 74 height 14
click at [0, 0] on input "Yes" at bounding box center [0, 0] width 0 height 0
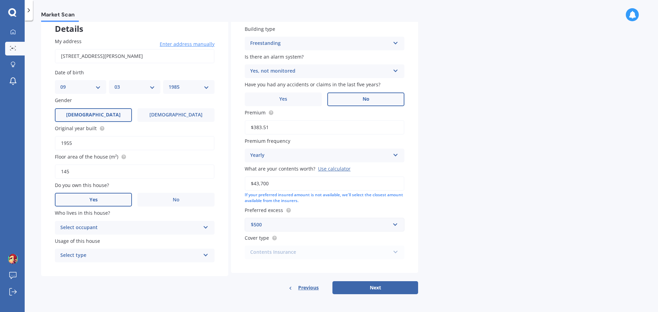
click at [117, 230] on div "Select occupant" at bounding box center [130, 228] width 140 height 8
click at [102, 236] on div "Owner" at bounding box center [134, 241] width 159 height 12
click at [107, 255] on div "Select type" at bounding box center [130, 255] width 140 height 8
click at [98, 269] on div "Permanent" at bounding box center [134, 269] width 159 height 12
click at [368, 286] on button "Next" at bounding box center [375, 287] width 86 height 13
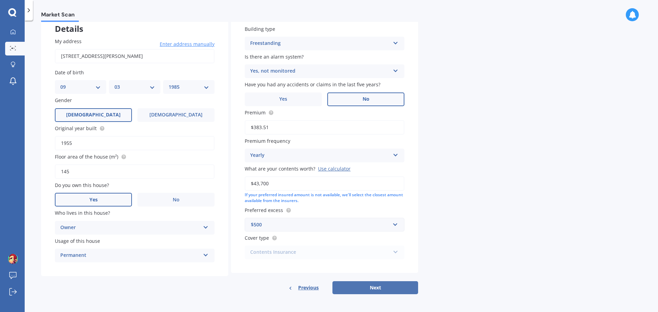
select select "09"
select select "03"
select select "1985"
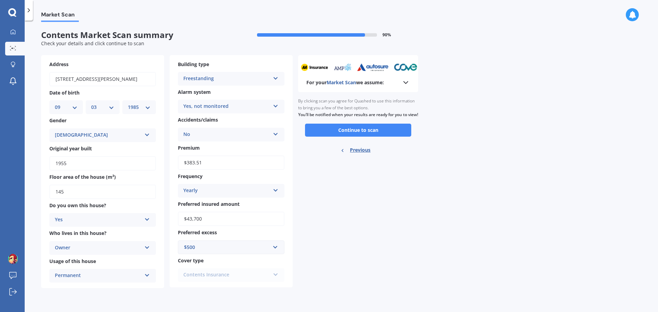
scroll to position [0, 0]
click at [354, 135] on button "Continue to scan" at bounding box center [358, 130] width 106 height 13
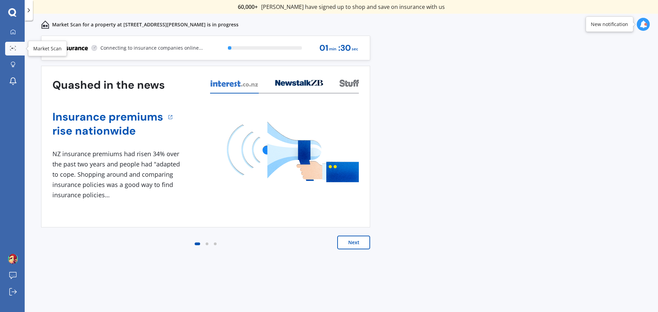
click at [16, 47] on icon at bounding box center [13, 48] width 6 height 4
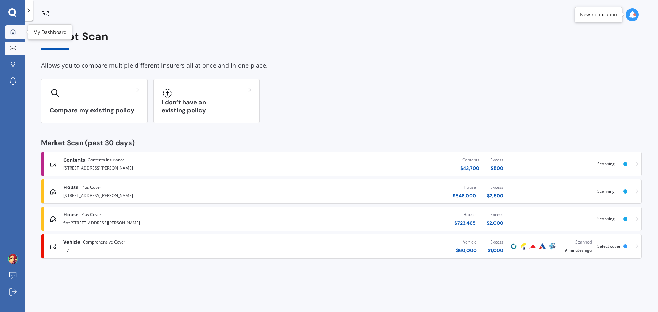
click at [11, 34] on icon at bounding box center [12, 31] width 5 height 5
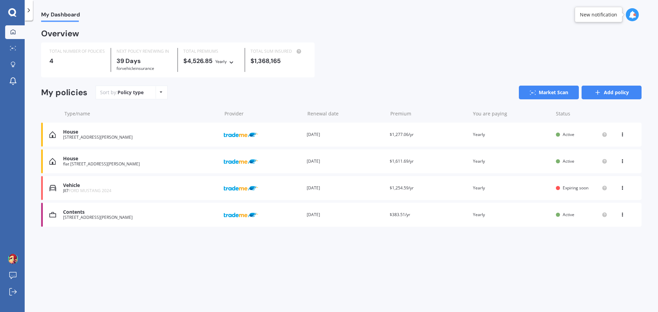
click at [614, 91] on link "Add policy" at bounding box center [611, 93] width 60 height 14
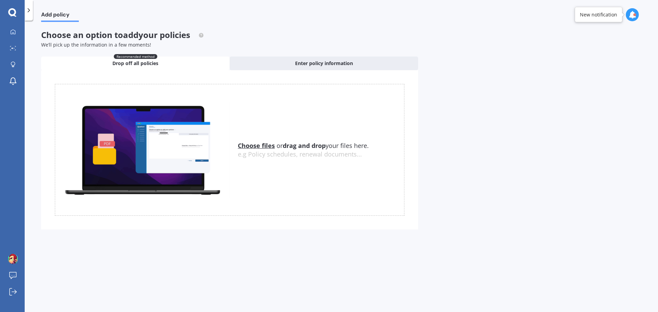
click at [251, 144] on u "Choose files" at bounding box center [256, 145] width 37 height 8
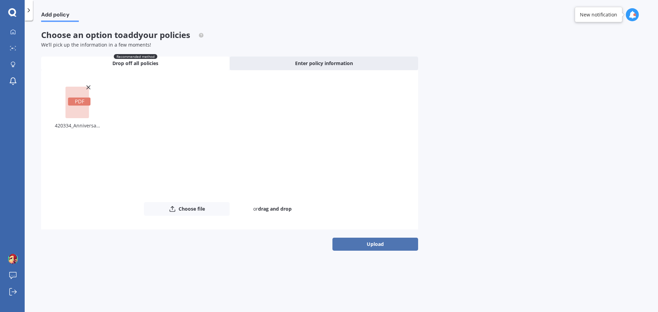
click at [380, 242] on button "Upload" at bounding box center [375, 244] width 86 height 13
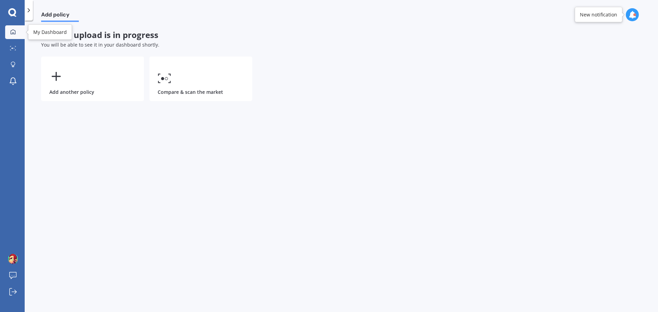
click at [13, 32] on icon at bounding box center [12, 31] width 5 height 5
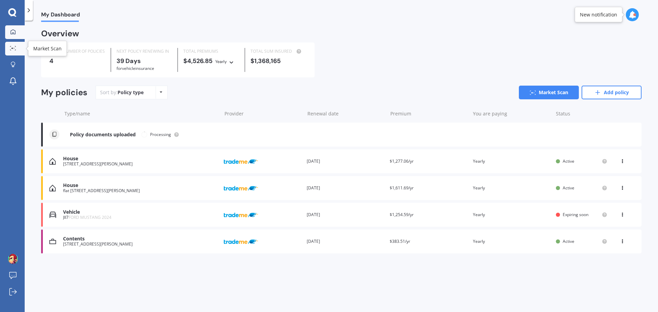
click at [12, 50] on icon at bounding box center [13, 48] width 6 height 4
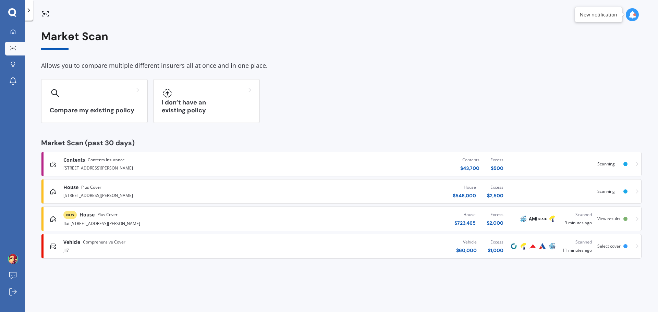
click at [611, 218] on span "View results" at bounding box center [608, 219] width 23 height 6
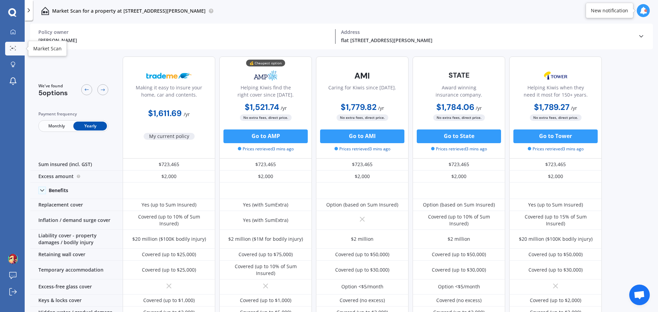
click at [14, 48] on icon at bounding box center [13, 48] width 6 height 4
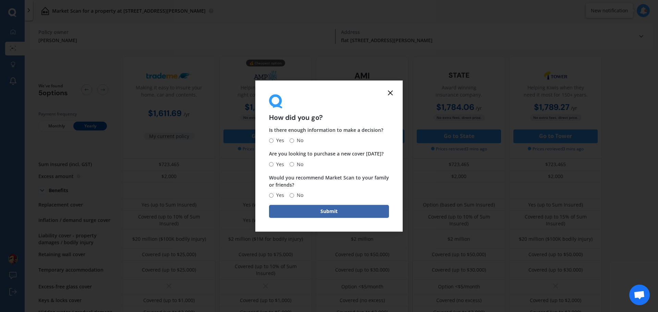
click at [389, 91] on icon at bounding box center [390, 93] width 8 height 8
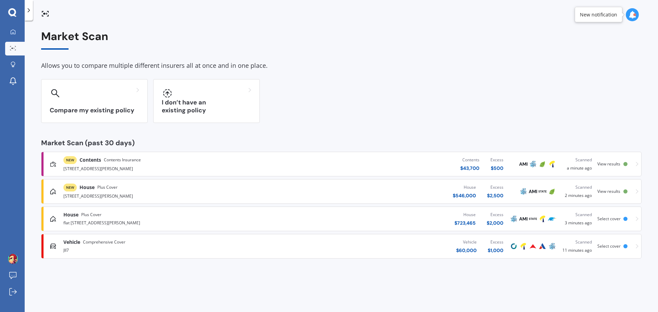
click at [608, 189] on span "View results" at bounding box center [608, 191] width 23 height 6
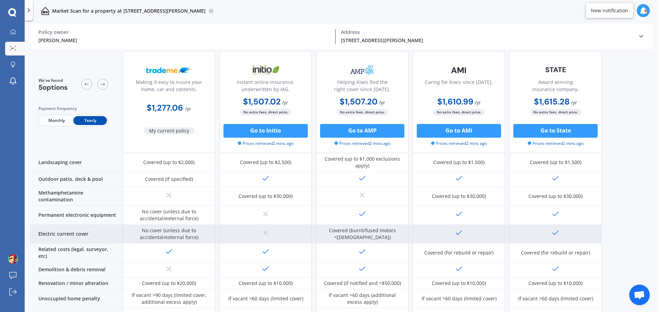
scroll to position [252, 0]
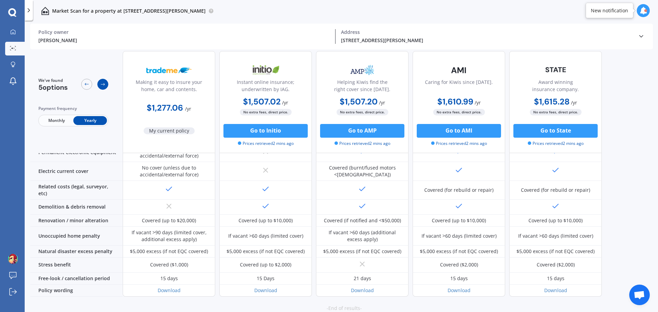
click at [101, 81] on div at bounding box center [102, 84] width 11 height 11
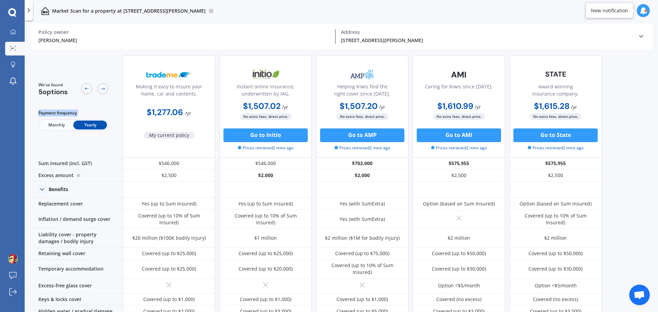
scroll to position [0, 0]
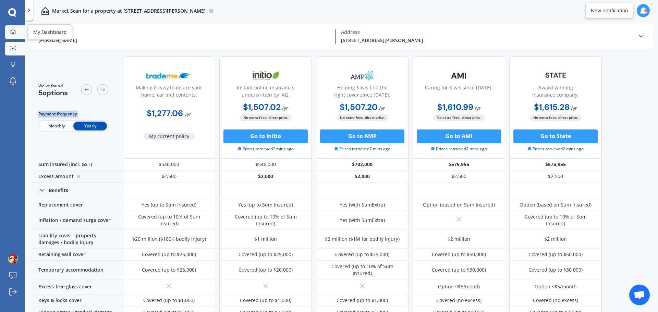
click at [12, 35] on div at bounding box center [13, 32] width 10 height 6
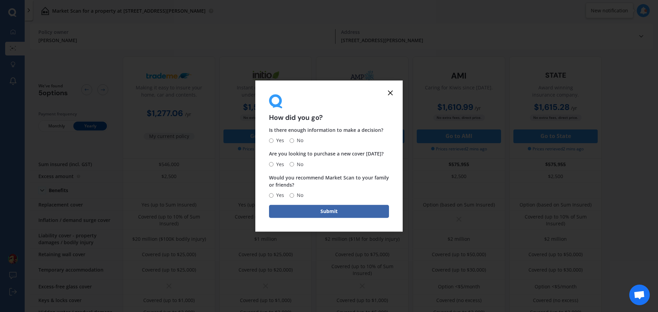
click at [389, 92] on line at bounding box center [390, 93] width 4 height 4
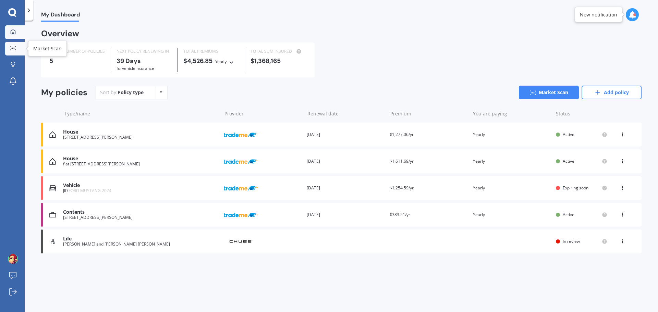
click at [13, 45] on link "Market Scan" at bounding box center [15, 49] width 20 height 14
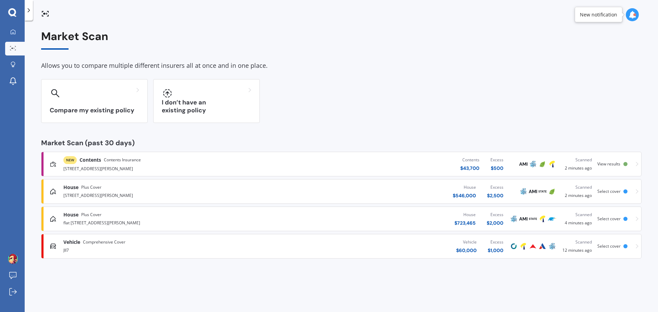
click at [610, 162] on span "View results" at bounding box center [608, 164] width 23 height 6
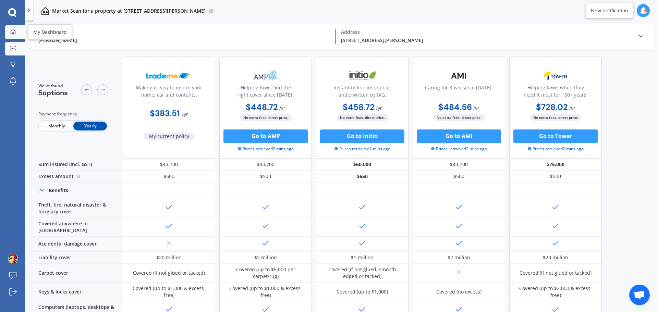
click at [11, 33] on icon at bounding box center [13, 31] width 5 height 5
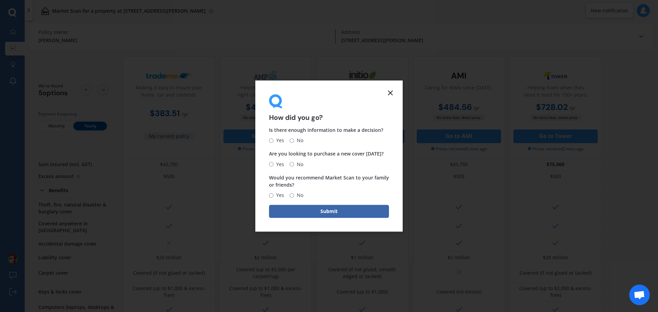
click at [388, 93] on icon at bounding box center [390, 93] width 8 height 8
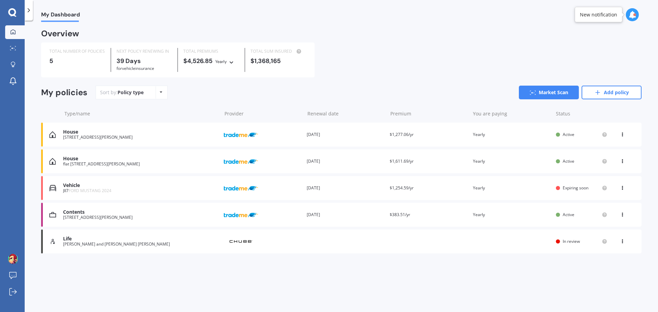
click at [505, 244] on div "Life [PERSON_NAME] and [PERSON_NAME] [PERSON_NAME] Provider Renewal date Premiu…" at bounding box center [341, 242] width 600 height 24
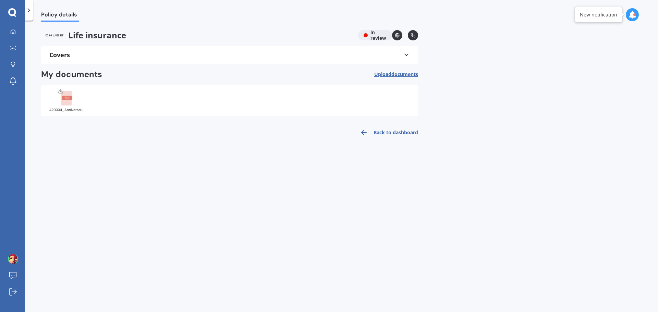
click at [312, 57] on div "Covers" at bounding box center [229, 54] width 360 height 7
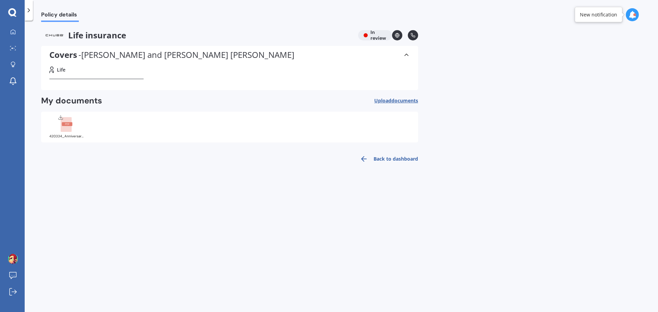
click at [63, 72] on span "Life" at bounding box center [61, 69] width 9 height 7
click at [11, 31] on icon at bounding box center [13, 31] width 5 height 5
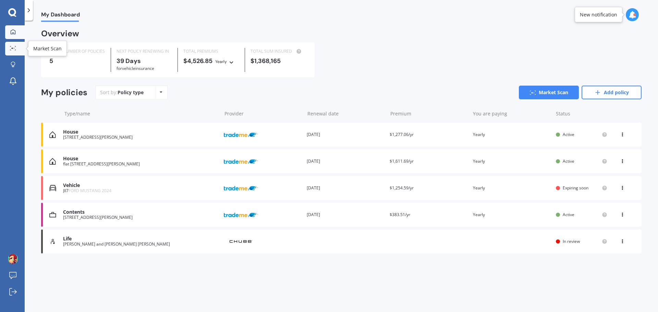
click at [15, 53] on link "Market Scan" at bounding box center [15, 49] width 20 height 14
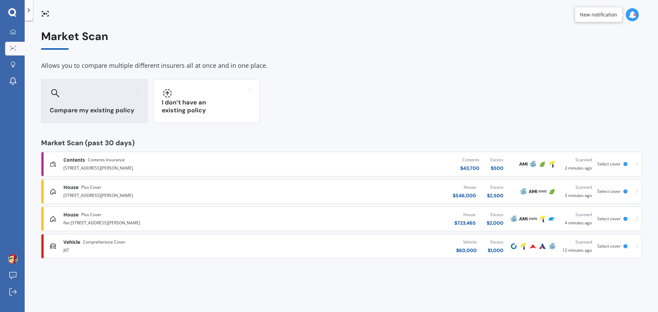
click at [96, 93] on div at bounding box center [94, 93] width 89 height 11
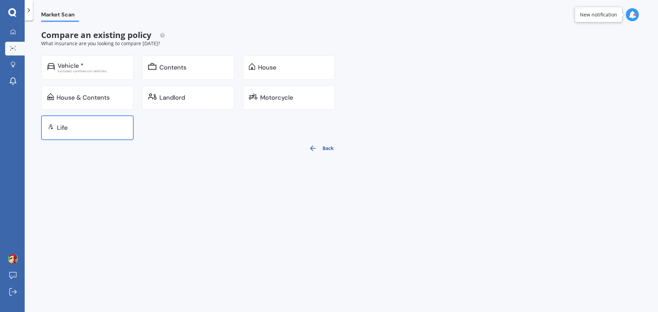
click at [68, 129] on div "Life" at bounding box center [92, 127] width 71 height 7
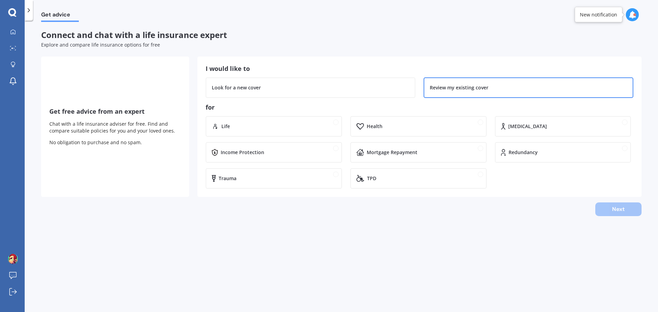
click at [498, 93] on div "Review my existing cover" at bounding box center [528, 87] width 210 height 21
click at [262, 133] on div "Life" at bounding box center [274, 126] width 136 height 21
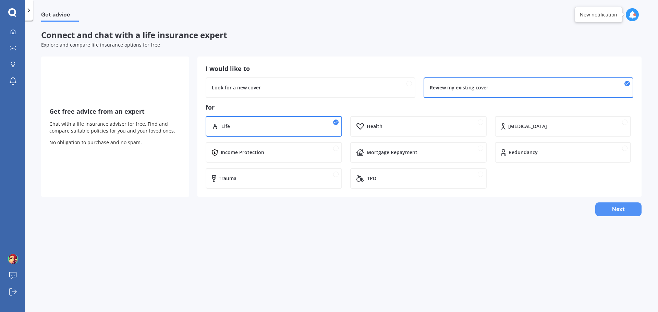
click at [607, 208] on button "Next" at bounding box center [618, 209] width 46 height 14
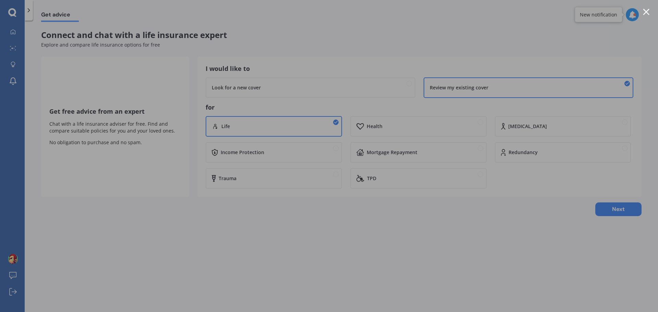
click at [646, 12] on div at bounding box center [646, 12] width 7 height 7
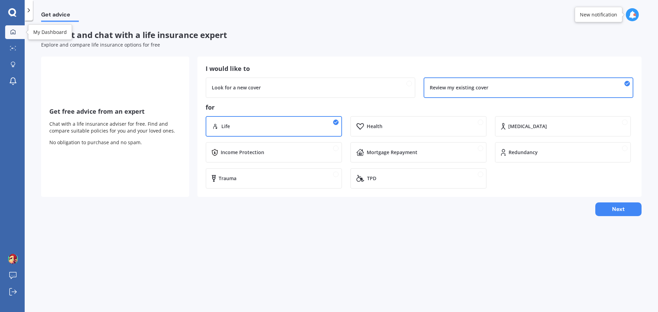
click at [7, 33] on link "My Dashboard" at bounding box center [15, 32] width 20 height 14
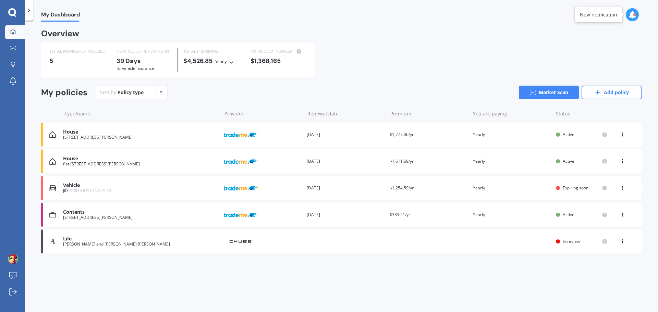
click at [568, 244] on span "In review" at bounding box center [570, 241] width 17 height 6
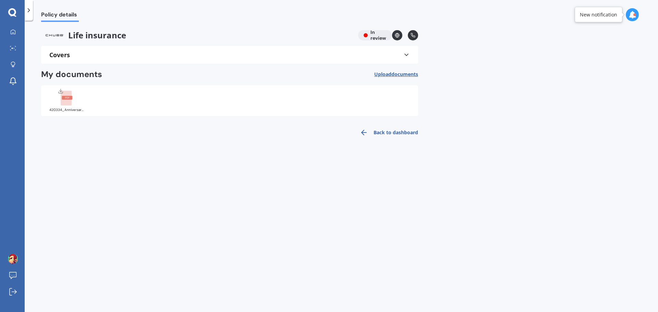
click at [407, 57] on icon at bounding box center [406, 54] width 7 height 7
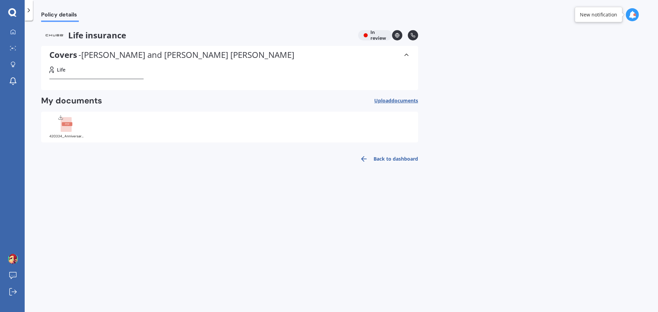
click at [407, 57] on icon at bounding box center [406, 54] width 7 height 7
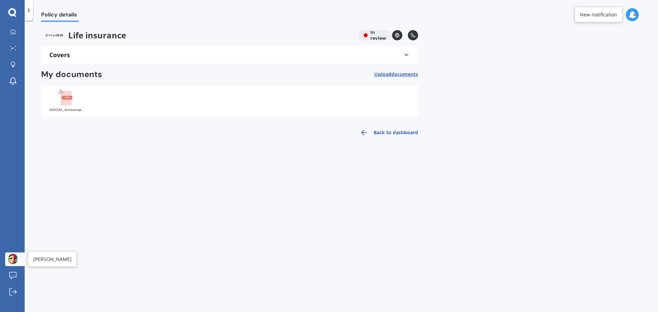
click at [13, 257] on img at bounding box center [13, 259] width 10 height 10
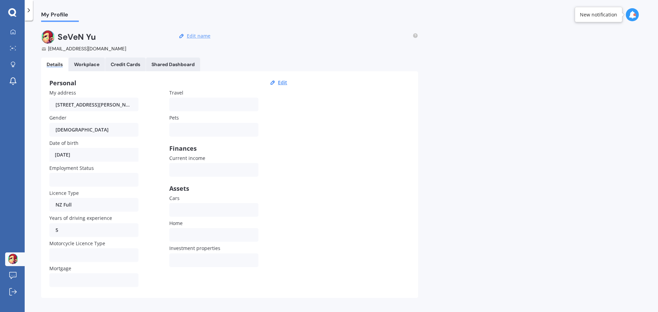
click at [202, 38] on button "Edit name" at bounding box center [199, 36] width 28 height 6
click at [76, 159] on div "[DATE]" at bounding box center [93, 155] width 89 height 14
click at [292, 82] on div "Personal Edit My address [STREET_ADDRESS][PERSON_NAME] Gender [DEMOGRAPHIC_DATA…" at bounding box center [229, 184] width 377 height 227
click at [282, 82] on button "Edit" at bounding box center [282, 82] width 13 height 6
select select "09"
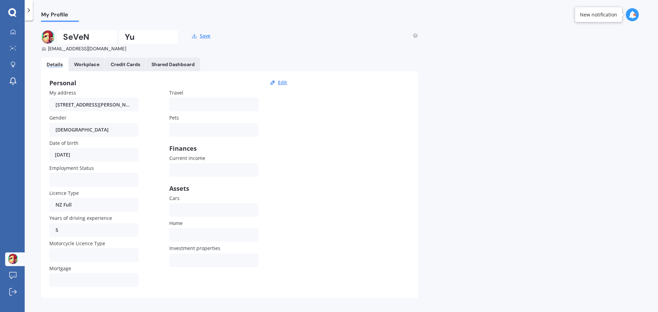
select select "03"
select select "1985"
click at [75, 231] on input "5" at bounding box center [93, 230] width 89 height 14
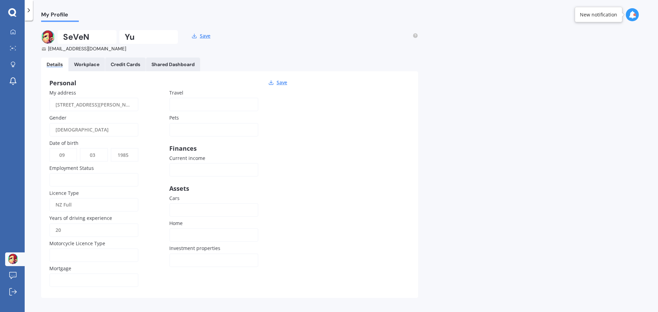
type input "20"
click at [214, 207] on div at bounding box center [209, 210] width 68 height 8
click at [201, 228] on div "Own" at bounding box center [213, 226] width 87 height 21
click at [198, 237] on div at bounding box center [209, 235] width 68 height 8
click at [191, 276] on div "My own" at bounding box center [213, 273] width 87 height 21
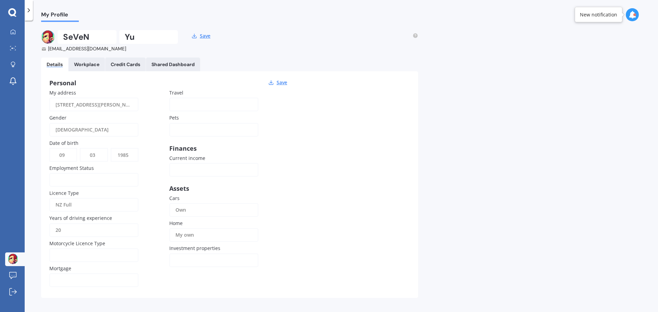
click at [194, 261] on div at bounding box center [209, 261] width 68 height 8
click at [202, 196] on div "1" at bounding box center [213, 200] width 87 height 21
click at [307, 215] on div "Personal Save My address [STREET_ADDRESS][PERSON_NAME] Gender [DEMOGRAPHIC_DATA…" at bounding box center [229, 184] width 377 height 227
click at [10, 27] on link "My Dashboard" at bounding box center [15, 32] width 20 height 14
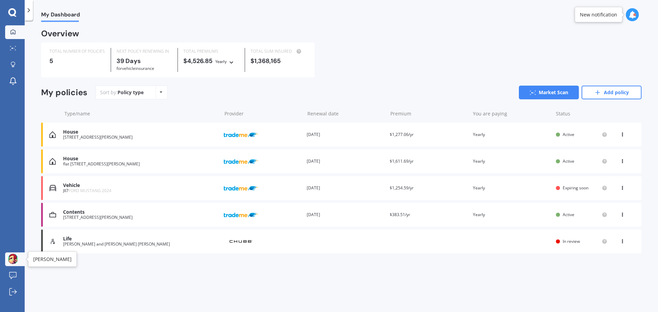
click at [14, 261] on img at bounding box center [13, 259] width 10 height 10
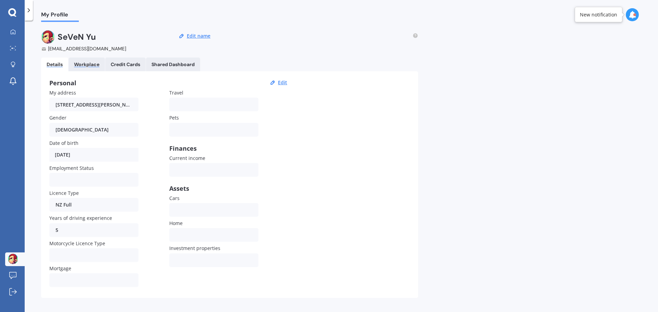
click at [86, 67] on div "Workplace" at bounding box center [86, 65] width 25 height 6
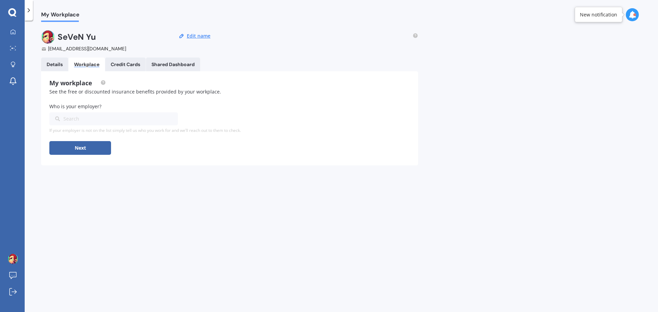
click at [85, 120] on div "Search" at bounding box center [109, 119] width 109 height 8
click at [91, 120] on input "[PERSON_NAME]" at bounding box center [111, 118] width 123 height 13
type input "[PERSON_NAME]"
click at [76, 146] on button "Next" at bounding box center [80, 148] width 62 height 14
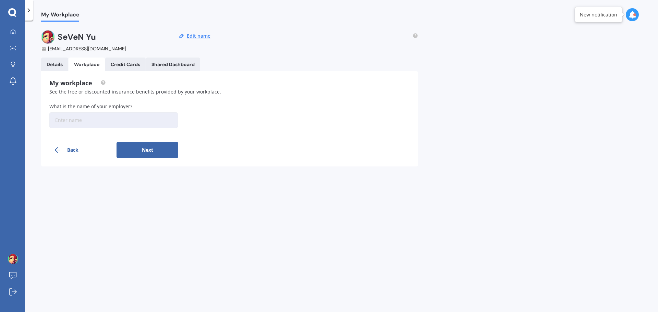
click at [110, 122] on input at bounding box center [113, 120] width 128 height 16
type input "[PERSON_NAME]"
click at [159, 149] on button "Next" at bounding box center [147, 150] width 62 height 16
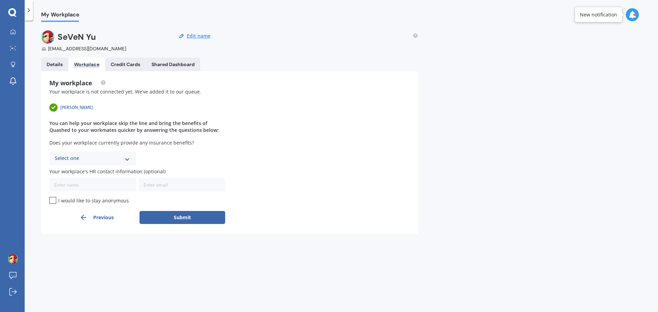
click at [108, 157] on div "Select one" at bounding box center [88, 158] width 67 height 8
click at [108, 157] on div "Yes" at bounding box center [88, 158] width 67 height 8
click at [126, 67] on div "Credit Cards" at bounding box center [125, 65] width 29 height 6
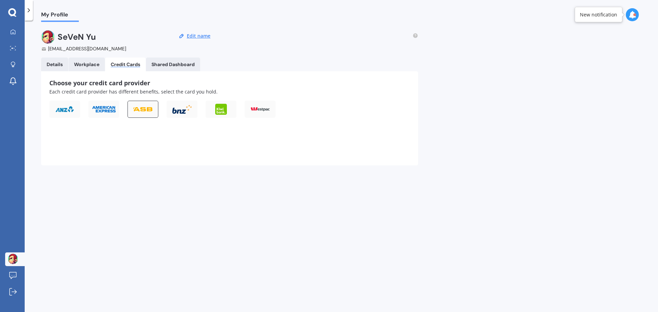
click at [140, 109] on img at bounding box center [142, 109] width 19 height 4
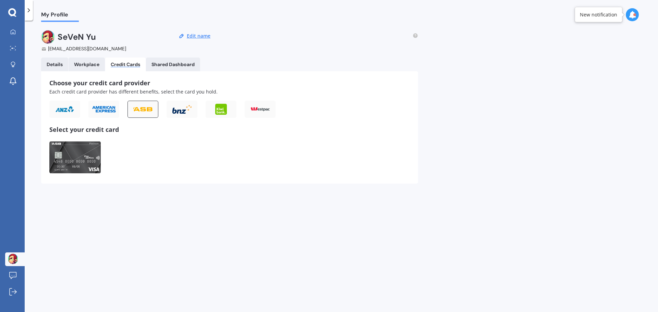
click at [112, 146] on div at bounding box center [104, 158] width 110 height 34
click at [78, 158] on img at bounding box center [74, 157] width 51 height 33
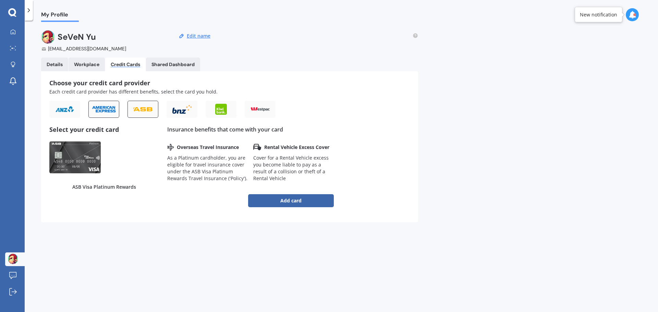
click at [106, 109] on img at bounding box center [103, 110] width 25 height 8
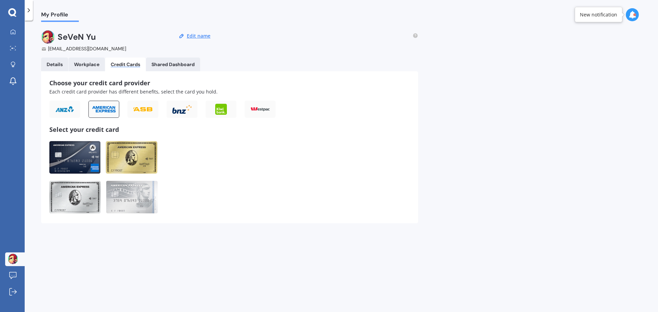
click at [80, 159] on img at bounding box center [74, 157] width 51 height 33
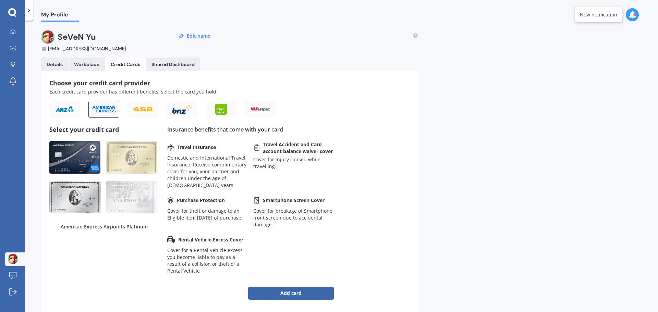
click at [71, 193] on img at bounding box center [74, 197] width 51 height 33
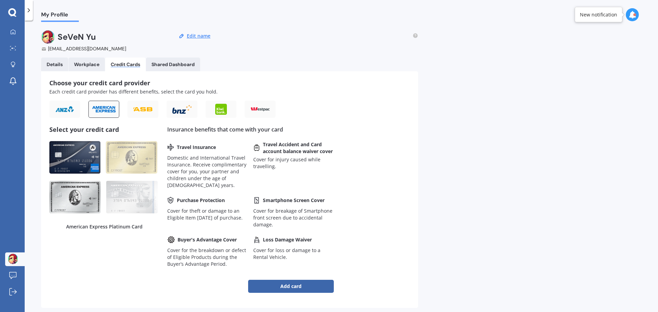
click at [79, 161] on img at bounding box center [74, 157] width 51 height 33
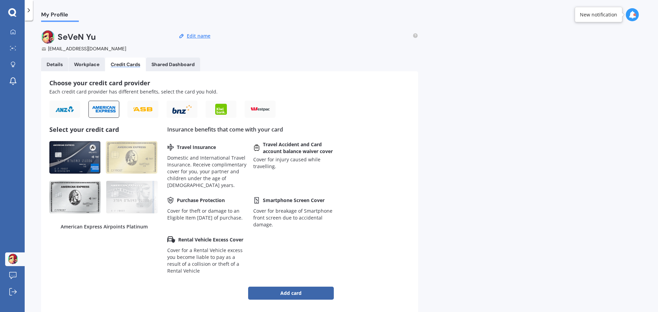
click at [78, 204] on img at bounding box center [74, 197] width 51 height 33
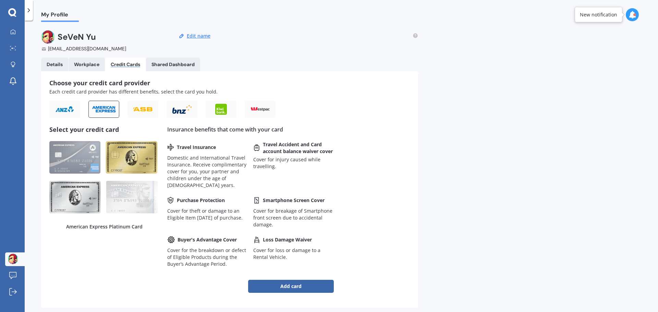
click at [149, 152] on img at bounding box center [131, 157] width 51 height 33
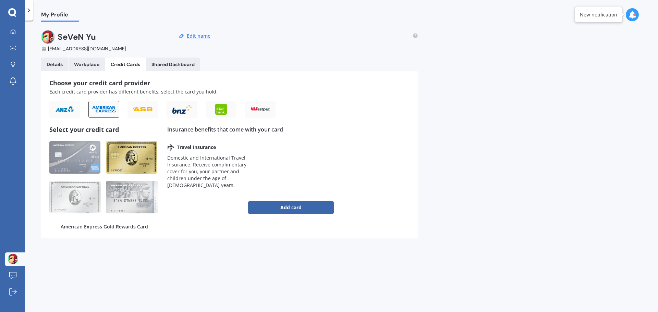
click at [125, 203] on img at bounding box center [131, 197] width 51 height 33
click at [129, 167] on img at bounding box center [131, 157] width 51 height 33
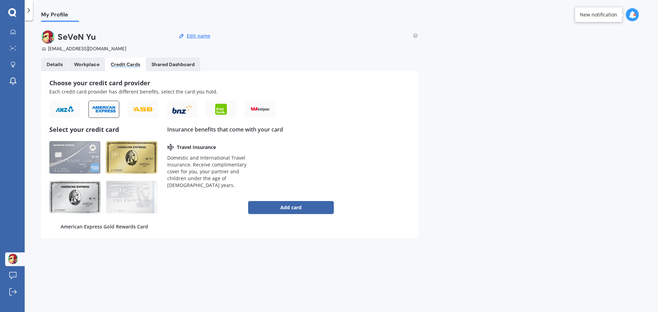
click at [80, 195] on img at bounding box center [74, 197] width 51 height 33
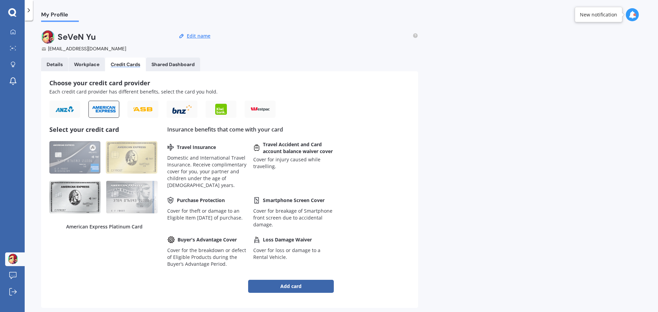
click at [129, 198] on img at bounding box center [131, 197] width 51 height 33
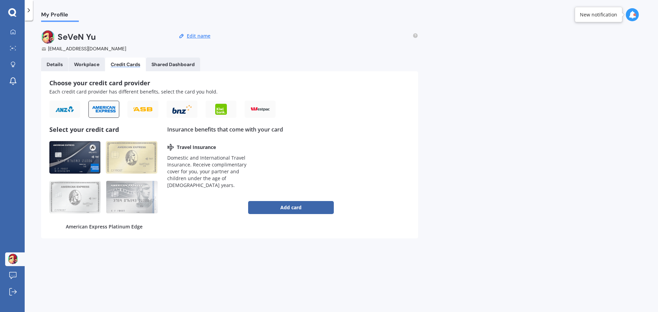
click at [80, 158] on img at bounding box center [74, 157] width 51 height 33
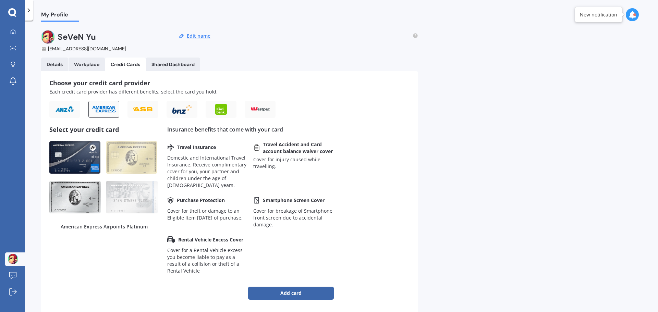
click at [77, 187] on img at bounding box center [74, 197] width 51 height 33
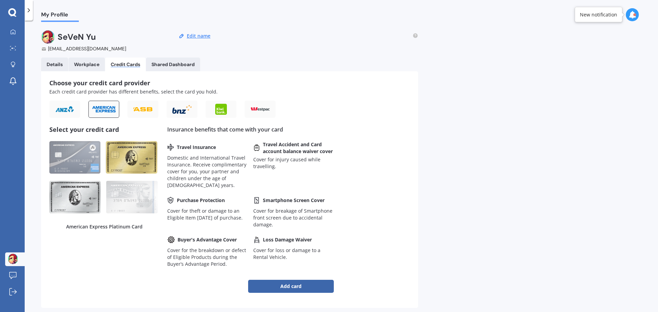
click at [119, 162] on img at bounding box center [131, 157] width 51 height 33
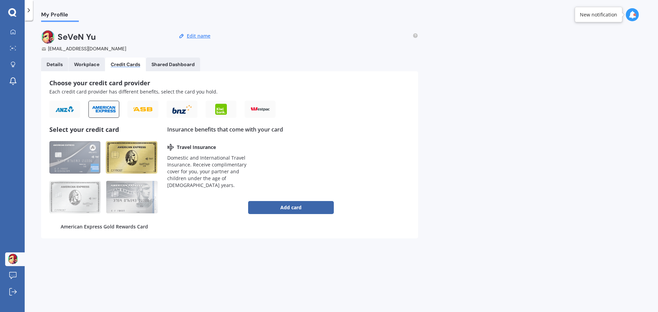
click at [125, 197] on img at bounding box center [131, 197] width 51 height 33
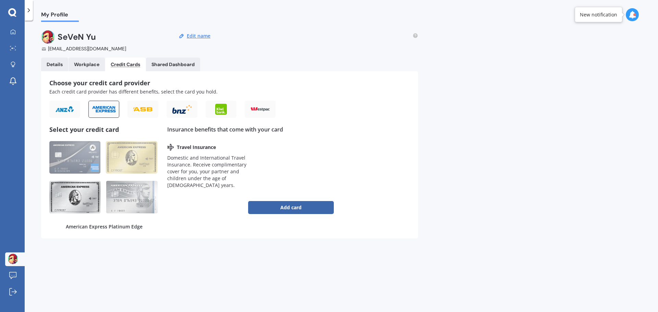
click at [76, 201] on img at bounding box center [74, 197] width 51 height 33
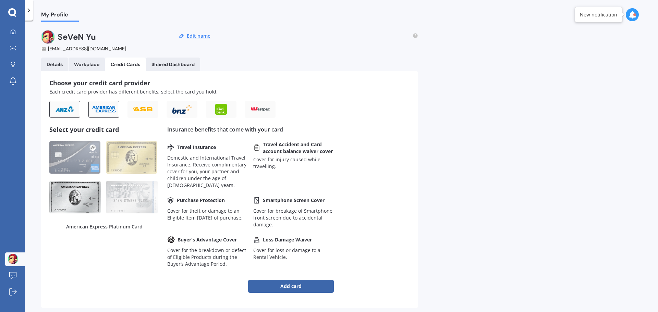
click at [57, 112] on img at bounding box center [64, 109] width 19 height 7
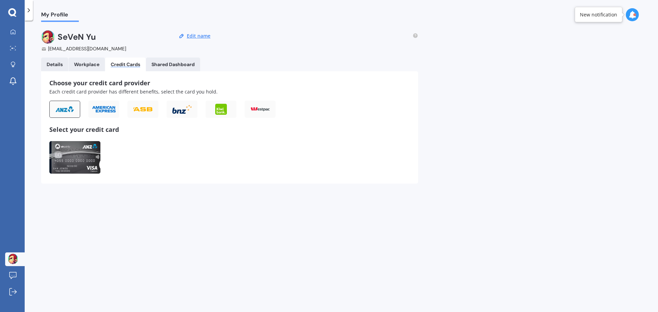
click at [69, 153] on img at bounding box center [74, 157] width 51 height 33
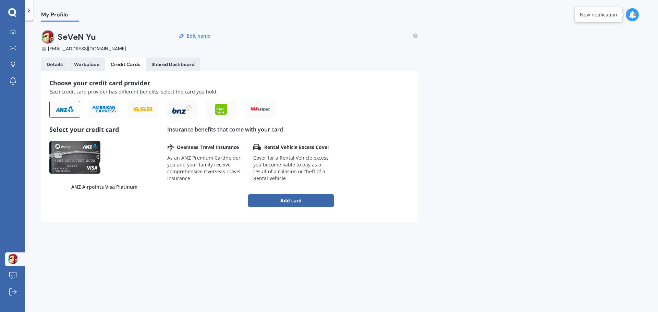
click at [87, 112] on div at bounding box center [191, 113] width 284 height 25
click at [124, 112] on div at bounding box center [191, 113] width 284 height 25
click at [158, 107] on div at bounding box center [142, 109] width 31 height 17
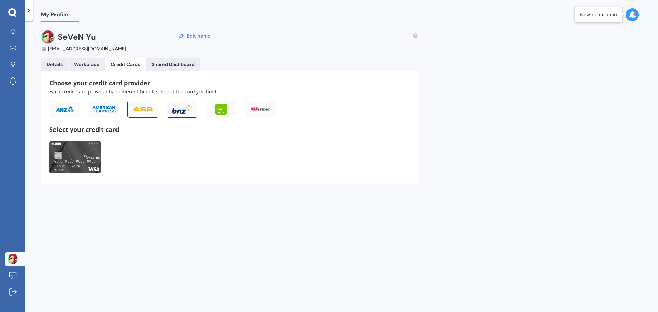
click at [173, 106] on img at bounding box center [181, 109] width 19 height 9
click at [80, 156] on img at bounding box center [74, 157] width 51 height 33
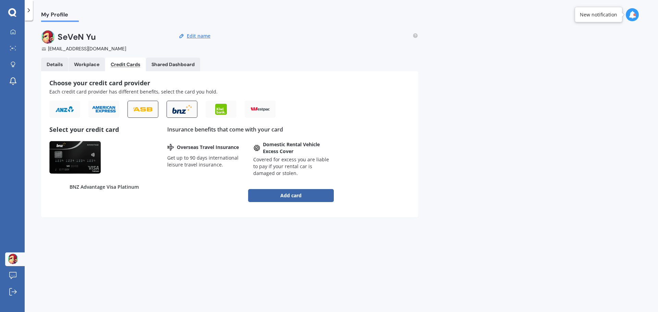
click at [148, 114] on div at bounding box center [142, 109] width 31 height 17
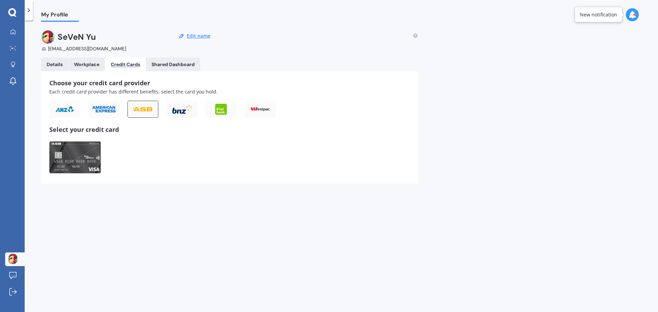
click at [79, 155] on img at bounding box center [74, 157] width 51 height 33
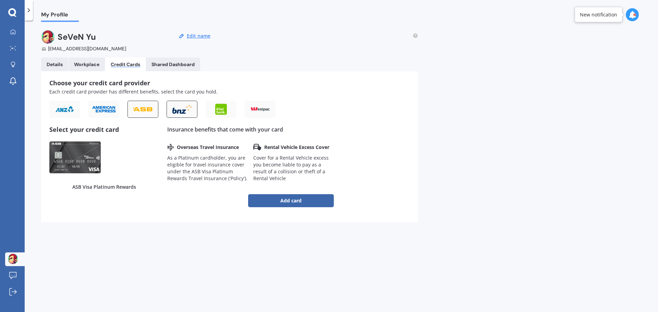
click at [174, 111] on img at bounding box center [181, 109] width 19 height 9
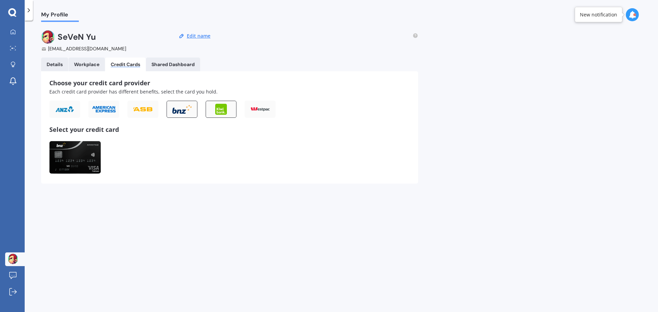
click at [219, 109] on img at bounding box center [220, 109] width 11 height 11
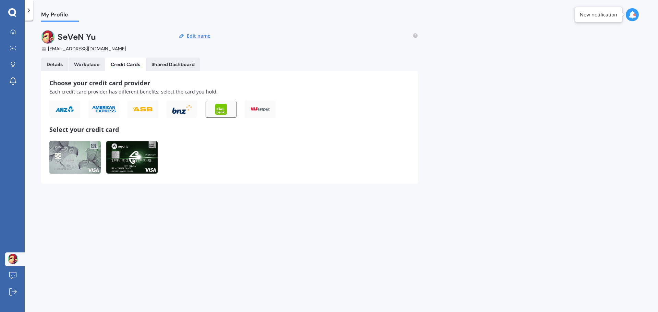
click at [82, 156] on img at bounding box center [74, 157] width 51 height 33
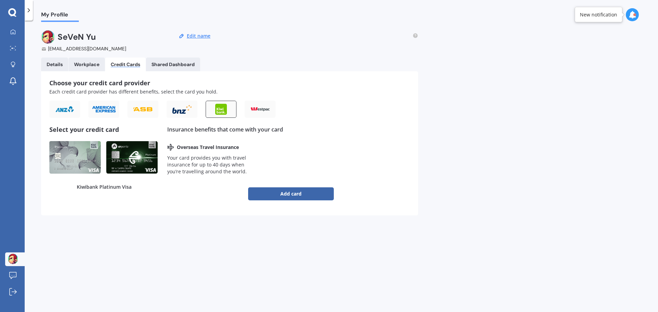
click at [127, 157] on img at bounding box center [131, 157] width 51 height 33
click at [82, 160] on img at bounding box center [74, 157] width 51 height 33
click at [247, 112] on div at bounding box center [260, 109] width 31 height 17
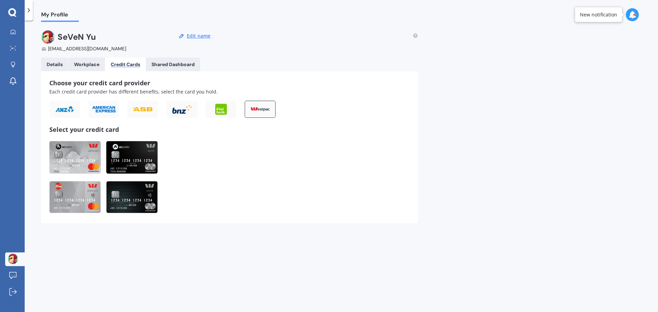
click at [90, 181] on img at bounding box center [74, 197] width 51 height 33
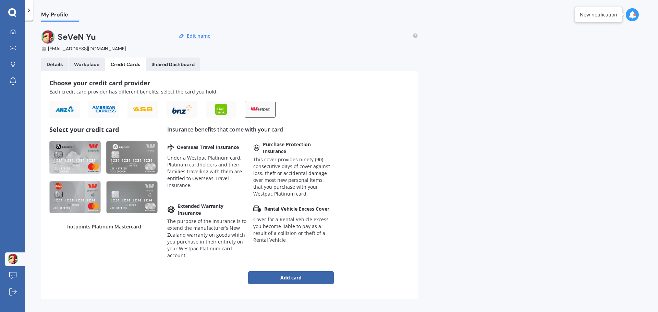
click at [82, 146] on img at bounding box center [74, 157] width 51 height 33
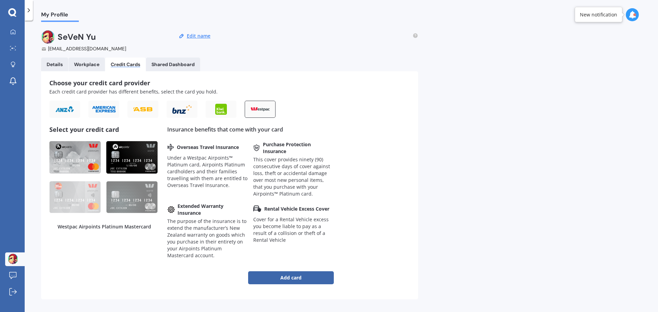
click at [129, 150] on img at bounding box center [131, 157] width 51 height 33
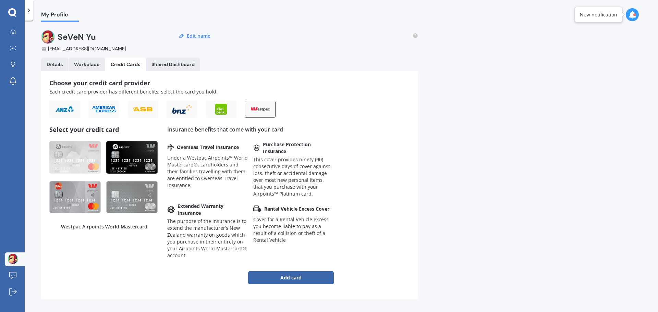
click at [78, 193] on img at bounding box center [74, 197] width 51 height 33
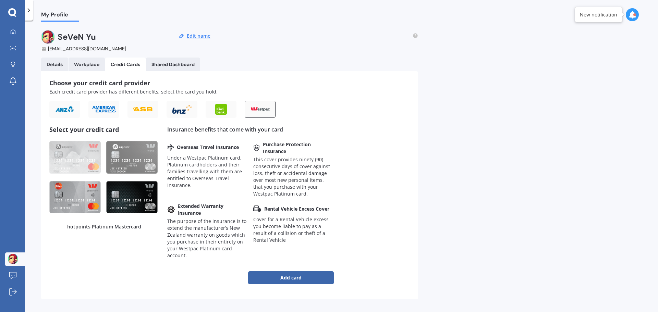
click at [133, 198] on img at bounding box center [131, 197] width 51 height 33
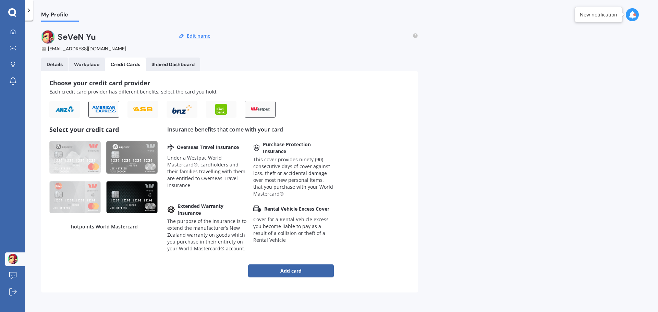
click at [104, 108] on img at bounding box center [103, 110] width 25 height 8
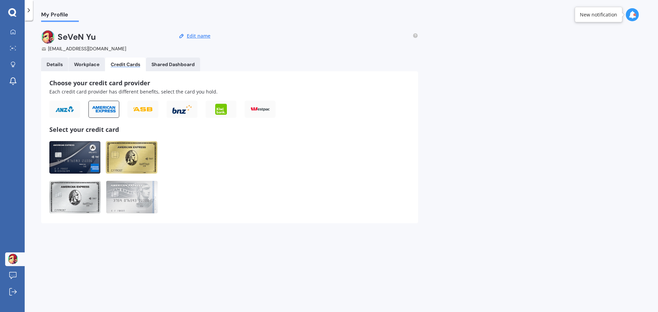
click at [80, 158] on img at bounding box center [74, 157] width 51 height 33
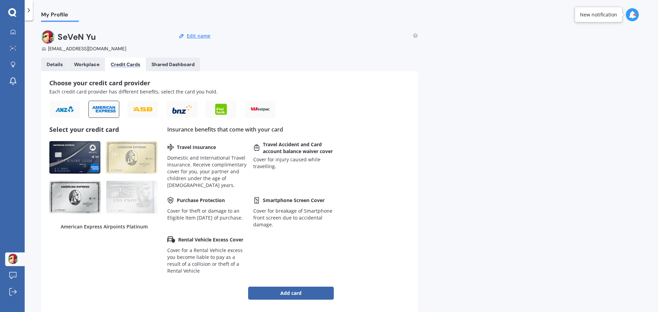
click at [76, 191] on img at bounding box center [74, 197] width 51 height 33
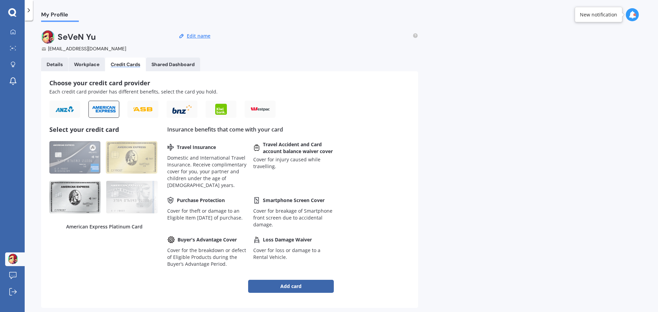
drag, startPoint x: 173, startPoint y: 54, endPoint x: 177, endPoint y: 58, distance: 6.3
click at [173, 54] on div "[PERSON_NAME] [EMAIL_ADDRESS][DOMAIN_NAME] Edit name Details Workplace Credit C…" at bounding box center [229, 173] width 377 height 286
click at [178, 60] on Dashboard "Shared Dashboard" at bounding box center [173, 65] width 54 height 14
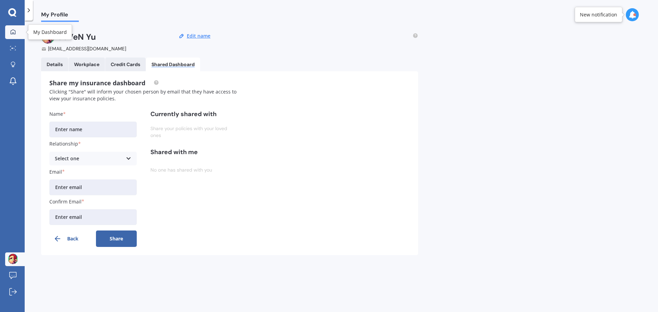
click at [13, 34] on icon at bounding box center [12, 31] width 5 height 5
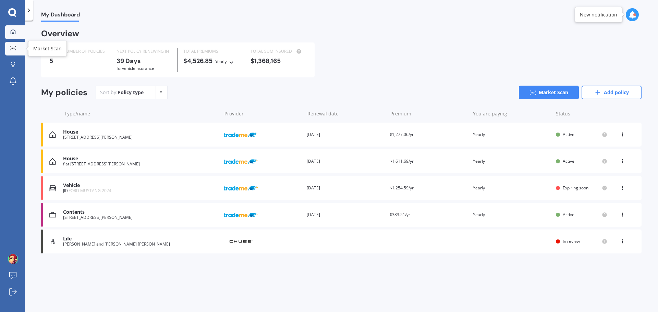
click at [18, 50] on link "Market Scan" at bounding box center [15, 49] width 20 height 14
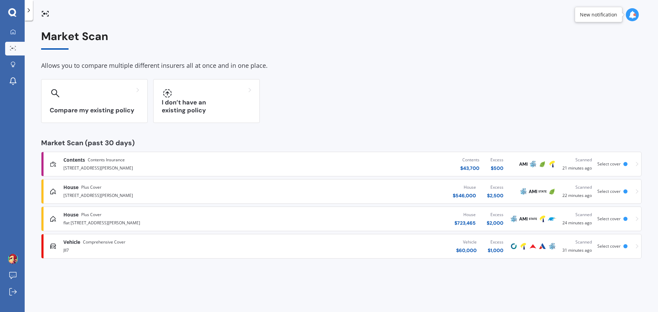
click at [638, 163] on icon at bounding box center [636, 164] width 3 height 5
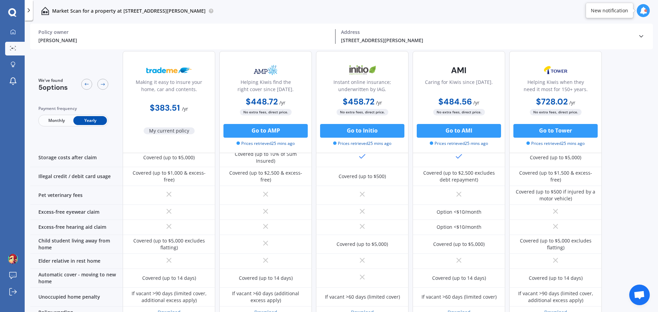
scroll to position [454, 0]
click at [8, 33] on link "My Dashboard" at bounding box center [15, 32] width 20 height 14
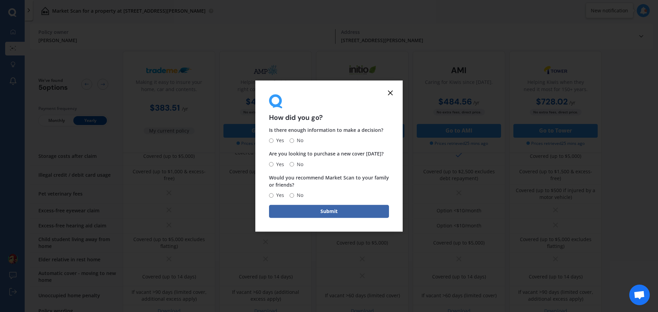
click at [391, 91] on line at bounding box center [390, 93] width 4 height 4
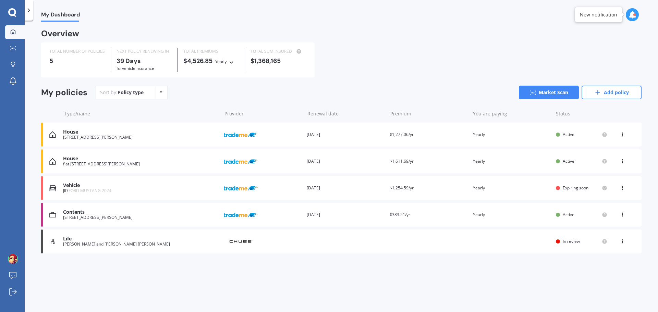
click at [621, 135] on icon at bounding box center [622, 133] width 5 height 4
click at [510, 275] on div "My Dashboard Overview TOTAL NUMBER OF POLICIES 5 NEXT POLICY RENEWING [DATE] fo…" at bounding box center [341, 168] width 633 height 292
click at [167, 93] on div "Sort by: Policy type Policy type Alphabetical Date added Renewing next" at bounding box center [132, 93] width 72 height 14
click at [621, 242] on icon at bounding box center [622, 240] width 5 height 4
click at [358, 265] on div "Overview TOTAL NUMBER OF POLICIES 5 NEXT POLICY RENEWING [DATE] for Vehicle ins…" at bounding box center [341, 150] width 600 height 240
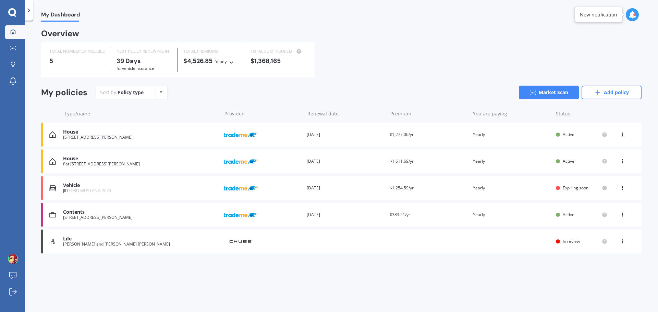
click at [463, 242] on div "Life [PERSON_NAME] and [PERSON_NAME] [PERSON_NAME] Provider Renewal date Premiu…" at bounding box center [341, 242] width 600 height 24
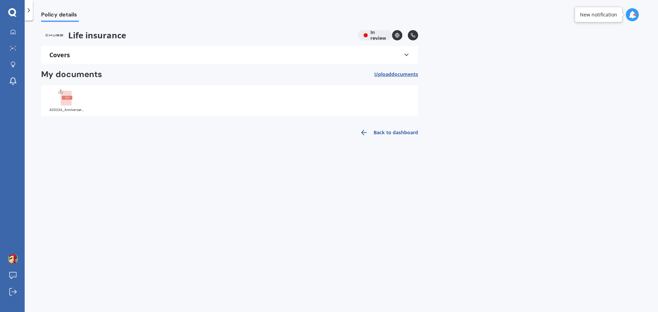
click at [406, 53] on icon at bounding box center [406, 54] width 7 height 7
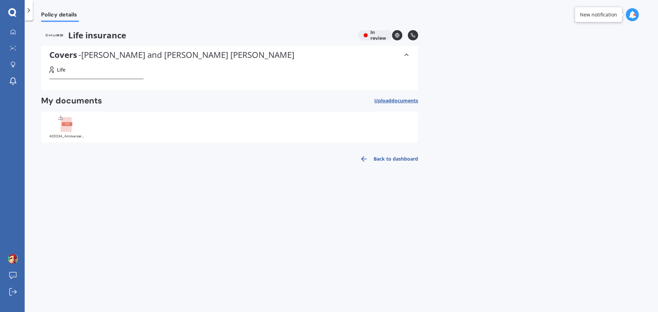
click at [407, 55] on icon at bounding box center [406, 54] width 7 height 7
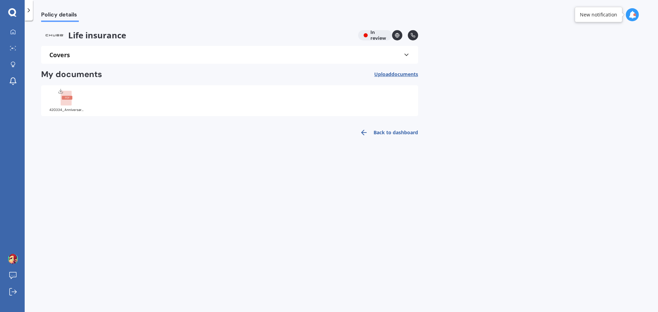
click at [65, 100] on rect at bounding box center [66, 98] width 11 height 15
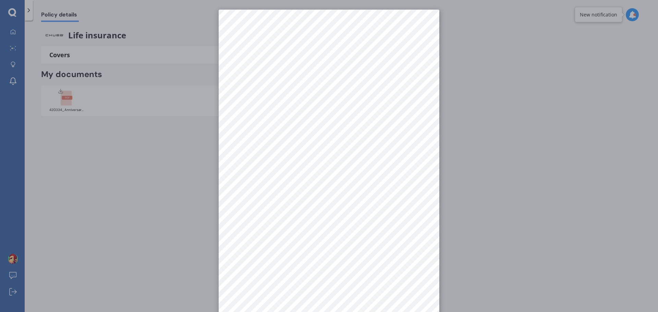
drag, startPoint x: 98, startPoint y: 189, endPoint x: 79, endPoint y: 176, distance: 22.9
click at [98, 189] on div at bounding box center [329, 156] width 658 height 312
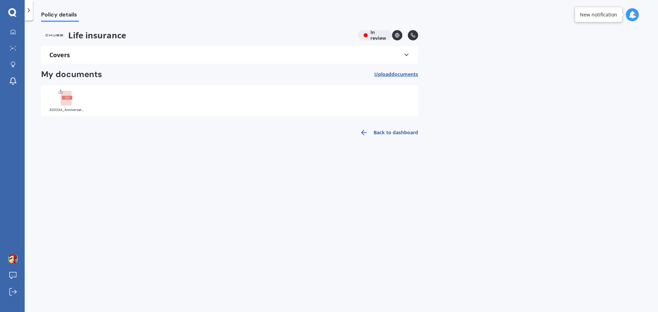
click at [56, 14] on span "Policy details" at bounding box center [60, 15] width 38 height 9
click at [29, 11] on polyline at bounding box center [29, 10] width 2 height 3
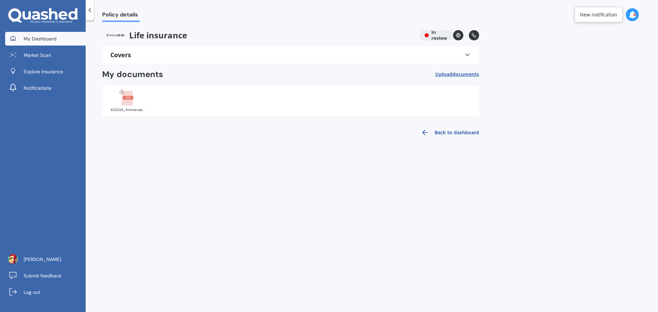
click at [38, 37] on span "My Dashboard" at bounding box center [40, 38] width 33 height 7
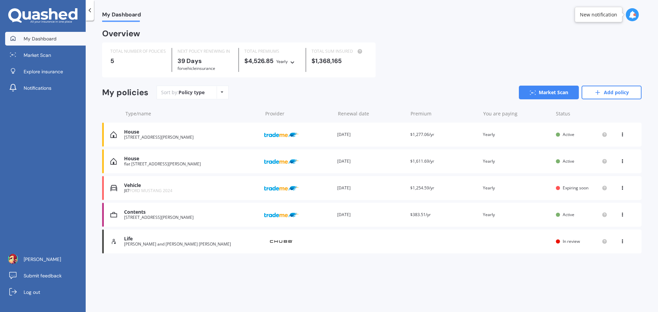
click at [621, 134] on icon at bounding box center [622, 133] width 5 height 4
click at [610, 162] on div "Delete" at bounding box center [607, 161] width 68 height 14
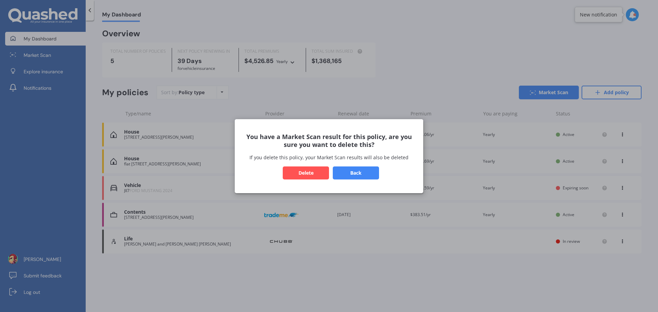
click at [299, 176] on button "Delete" at bounding box center [306, 172] width 46 height 13
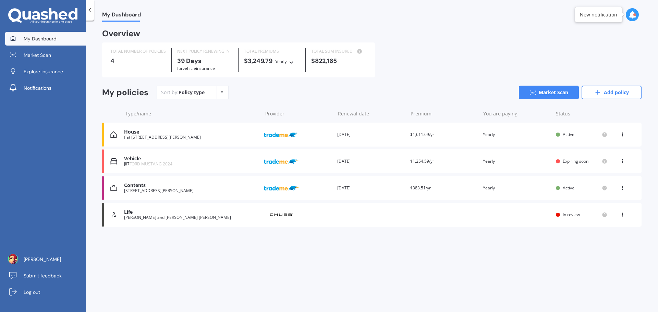
click at [624, 135] on icon at bounding box center [622, 133] width 5 height 4
click at [605, 161] on div "Delete" at bounding box center [607, 161] width 68 height 14
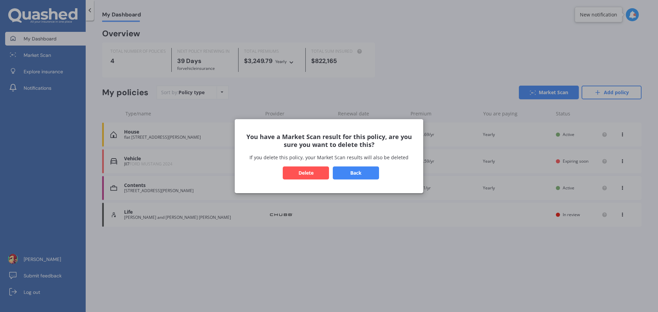
click at [313, 170] on button "Delete" at bounding box center [306, 172] width 46 height 13
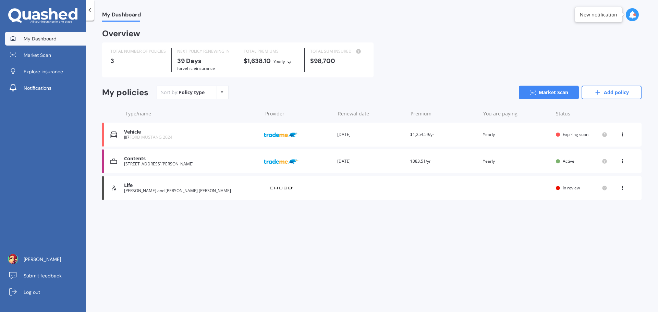
click at [625, 135] on div "View option View policy Delete" at bounding box center [623, 134] width 6 height 7
click at [618, 161] on div "Delete" at bounding box center [607, 161] width 68 height 14
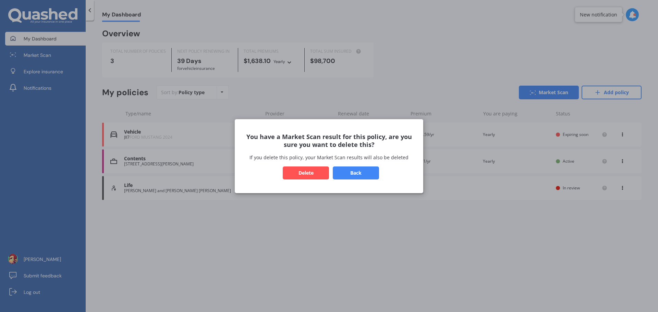
click at [313, 171] on button "Delete" at bounding box center [306, 172] width 46 height 13
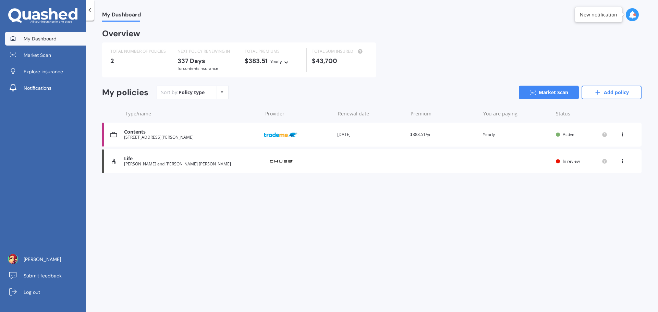
click at [621, 135] on icon at bounding box center [622, 133] width 5 height 4
click at [604, 162] on div "Delete" at bounding box center [607, 161] width 68 height 14
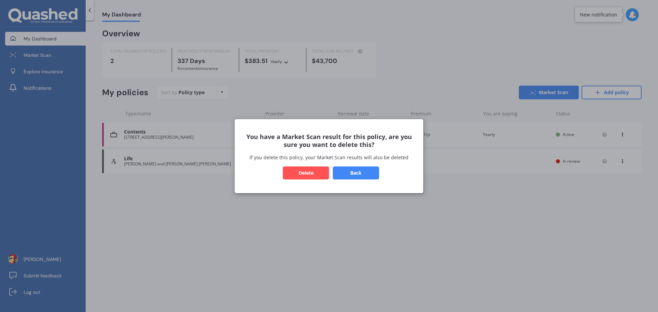
click at [302, 173] on button "Delete" at bounding box center [306, 172] width 46 height 13
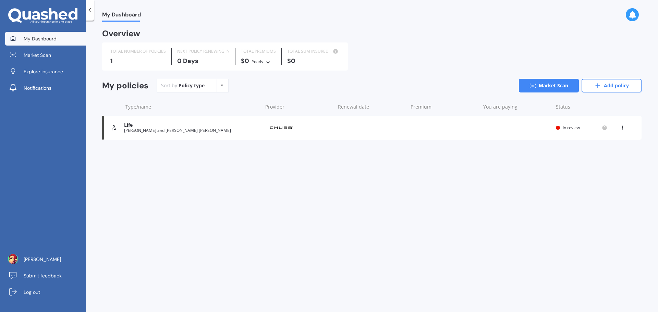
click at [622, 127] on icon at bounding box center [622, 126] width 5 height 4
click at [382, 199] on div "My Dashboard Overview TOTAL NUMBER OF POLICIES 1 NEXT POLICY RENEWING [DATE] TO…" at bounding box center [372, 168] width 572 height 292
click at [33, 261] on span "[PERSON_NAME]" at bounding box center [42, 259] width 37 height 7
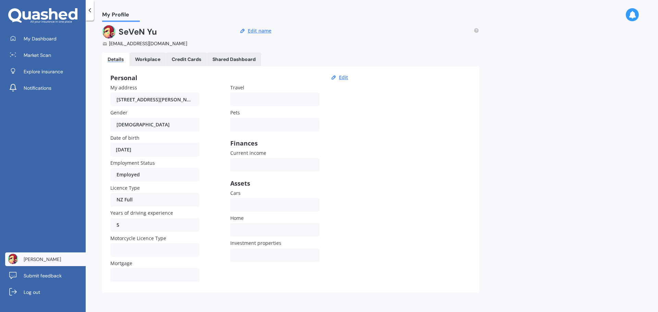
scroll to position [7, 0]
click at [149, 56] on div "Workplace" at bounding box center [147, 58] width 25 height 6
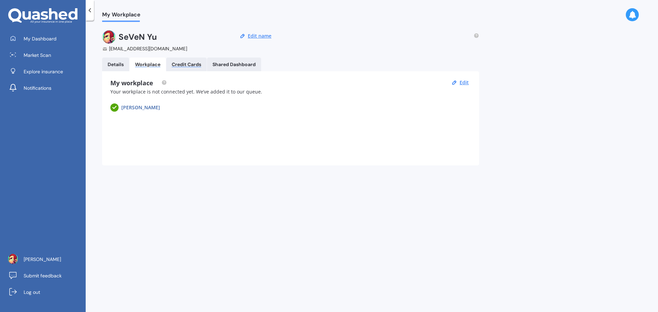
click at [194, 65] on div "Credit Cards" at bounding box center [186, 65] width 29 height 6
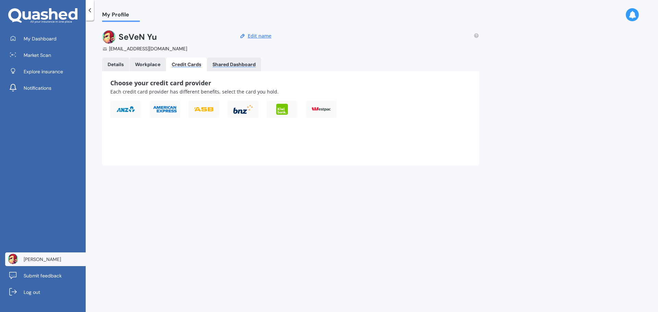
click at [241, 66] on div "Shared Dashboard" at bounding box center [233, 65] width 43 height 6
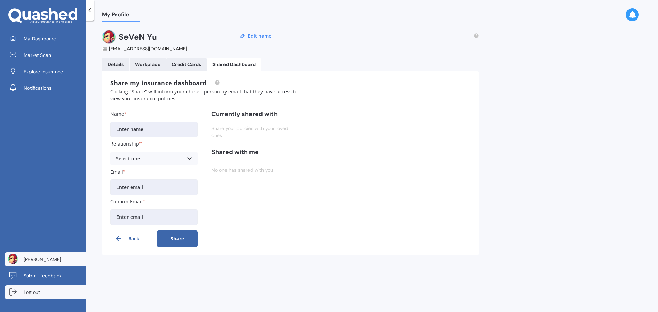
click at [31, 291] on span "Log out" at bounding box center [32, 292] width 16 height 7
